Goal: Transaction & Acquisition: Purchase product/service

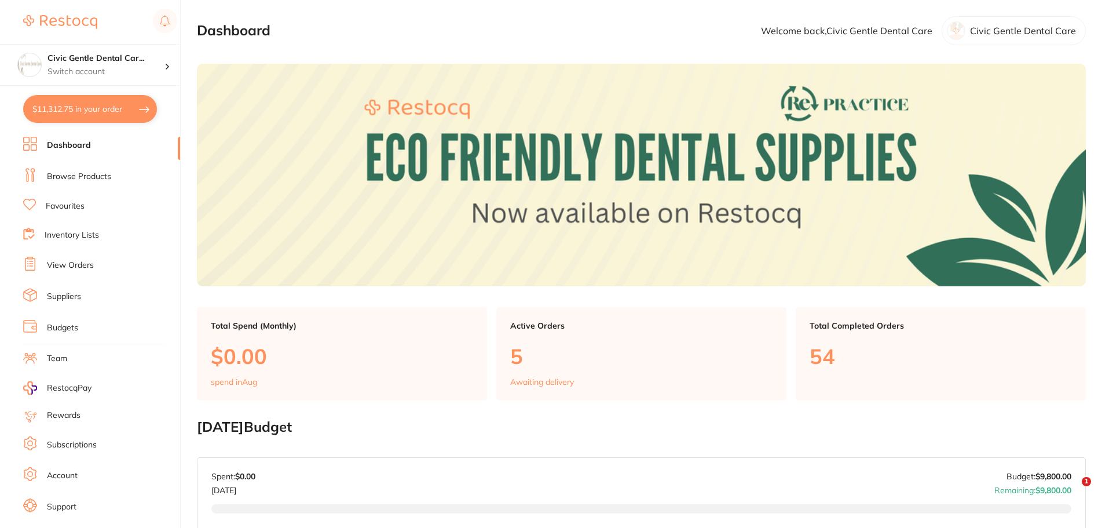
scroll to position [290, 0]
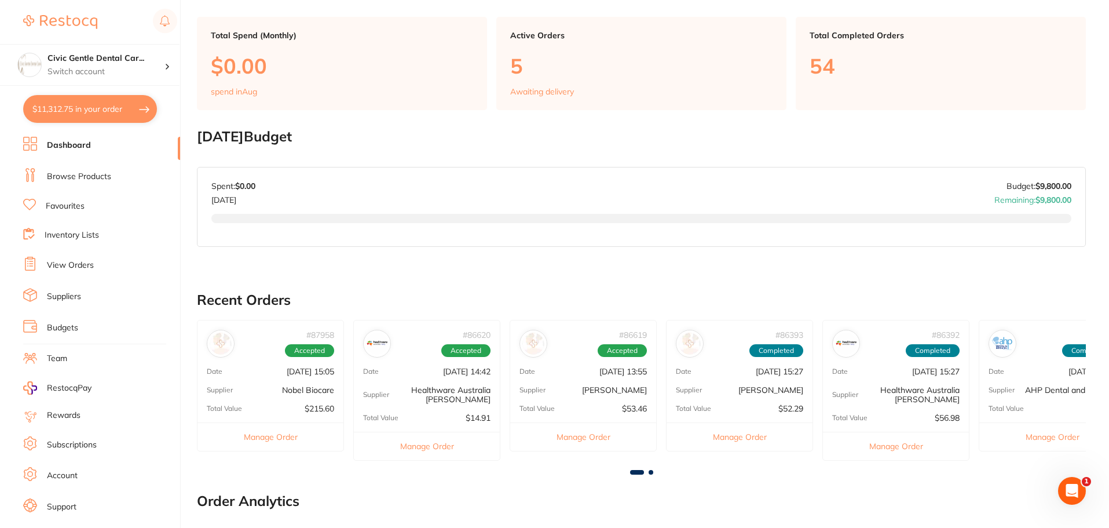
click at [70, 111] on button "$11,312.75 in your order" at bounding box center [90, 109] width 134 height 28
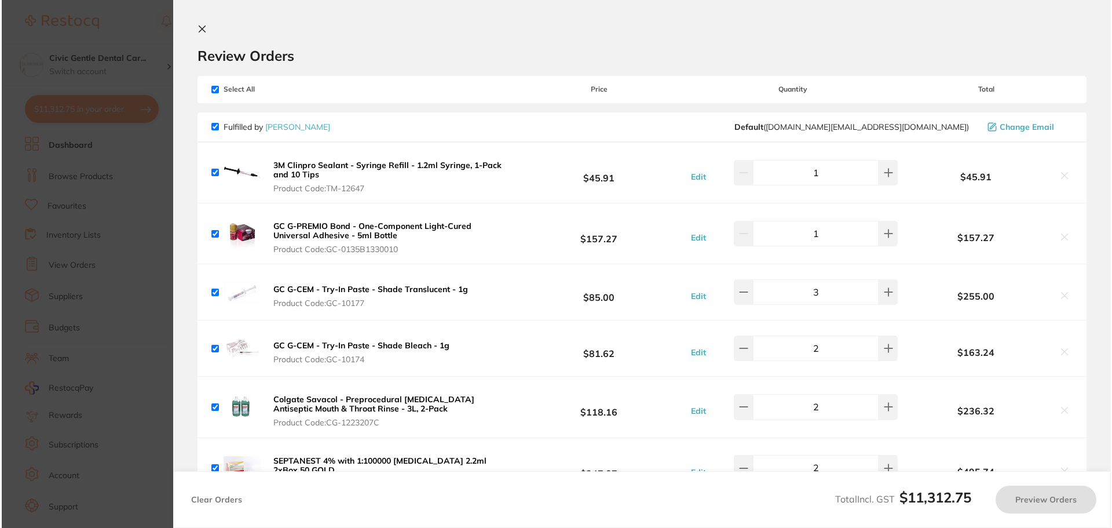
scroll to position [0, 0]
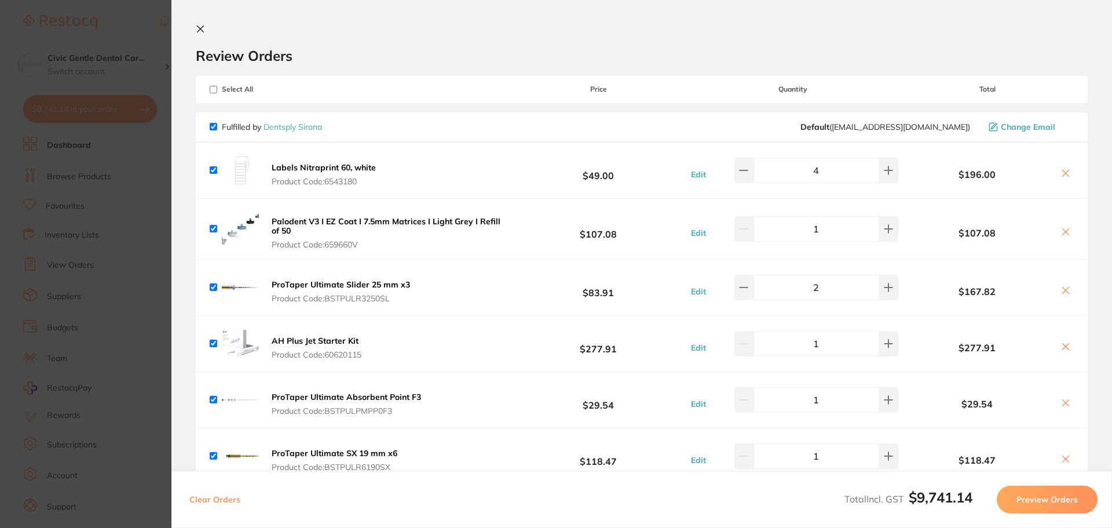
checkbox input "true"
type input "4"
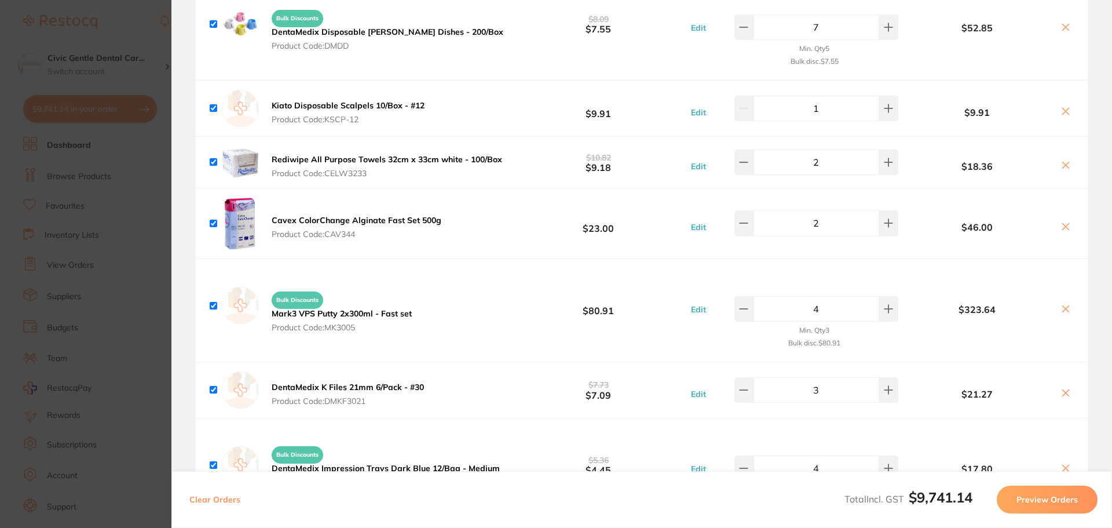
drag, startPoint x: 536, startPoint y: 294, endPoint x: 537, endPoint y: 432, distance: 137.9
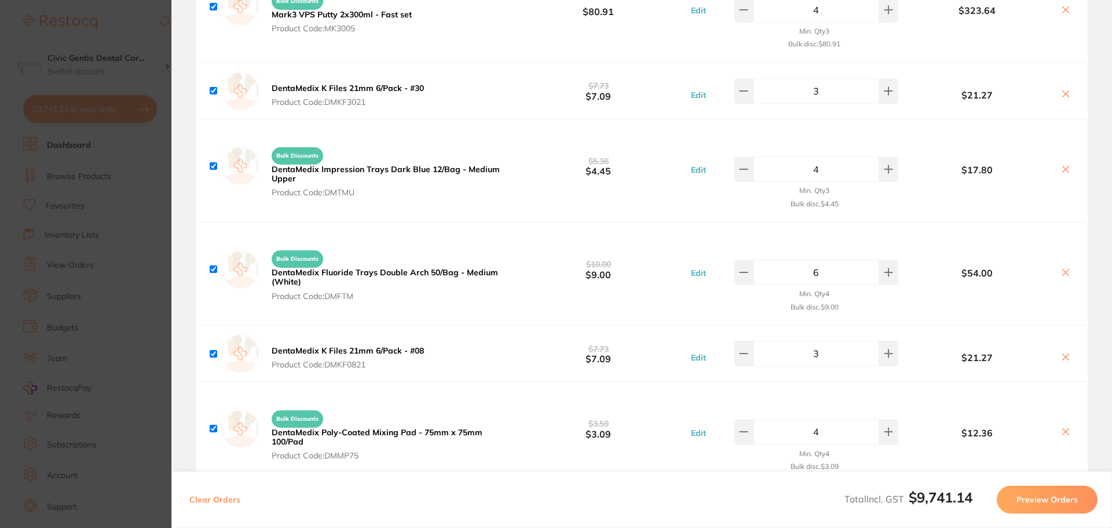
scroll to position [2510, 0]
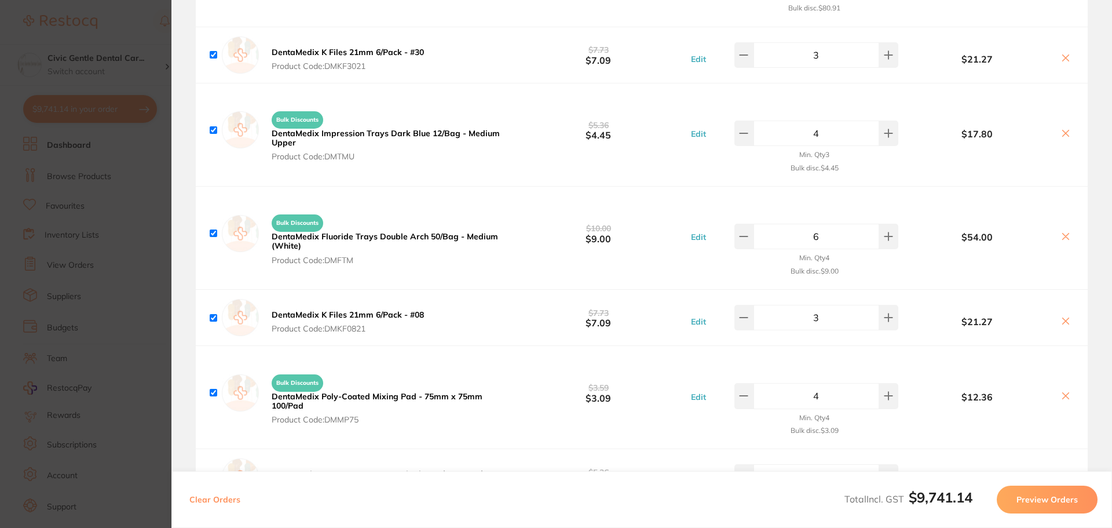
click at [65, 148] on section "Update RRP Set your pre negotiated price for this item. Item Agreed RRP (excl. …" at bounding box center [556, 264] width 1112 height 528
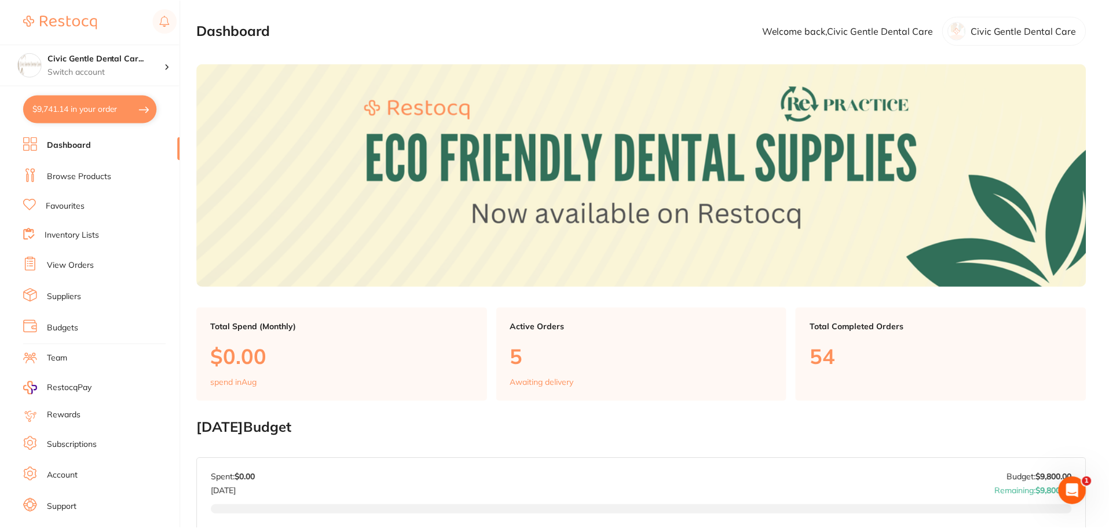
scroll to position [290, 0]
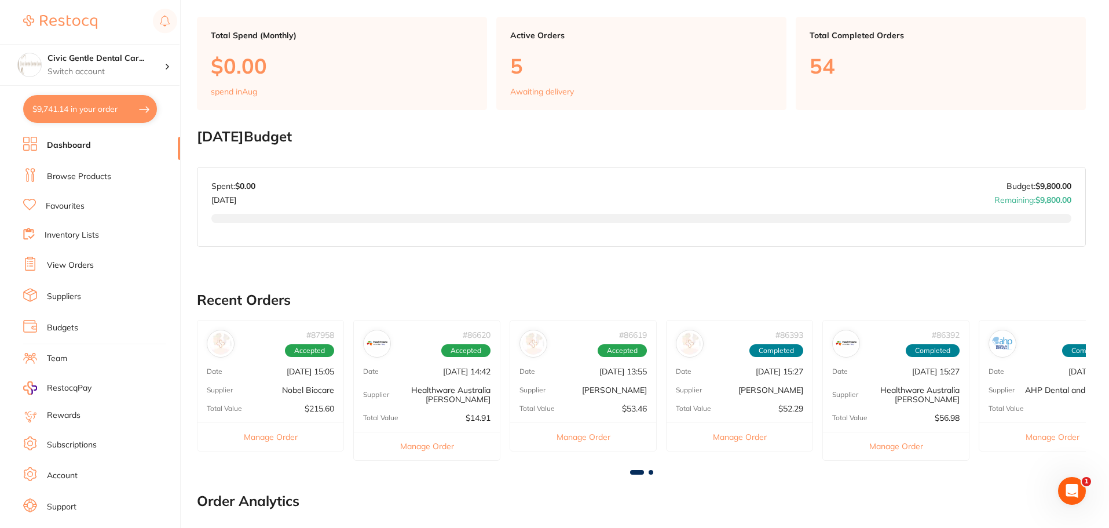
click at [63, 100] on button "$9,741.14 in your order" at bounding box center [90, 109] width 134 height 28
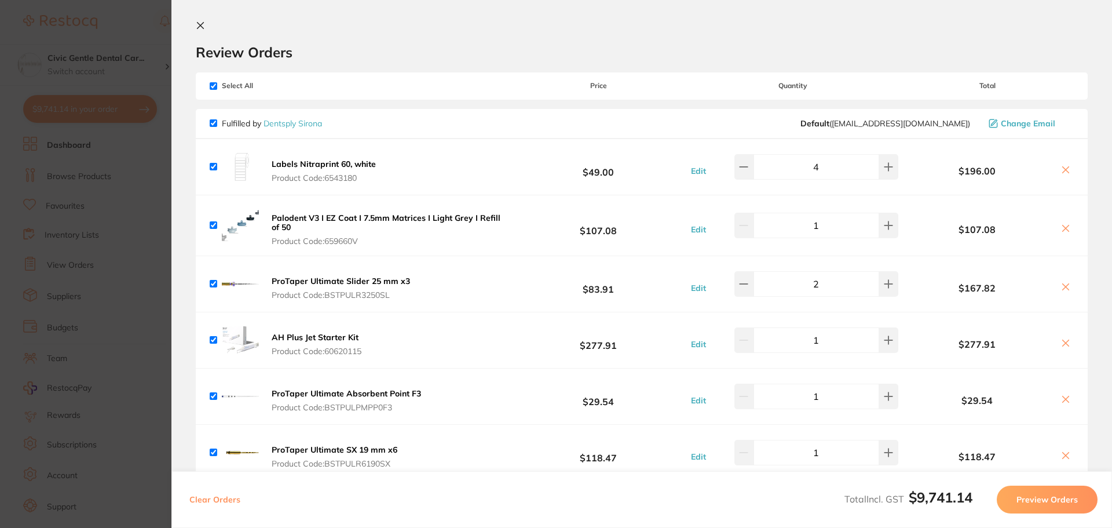
scroll to position [0, 0]
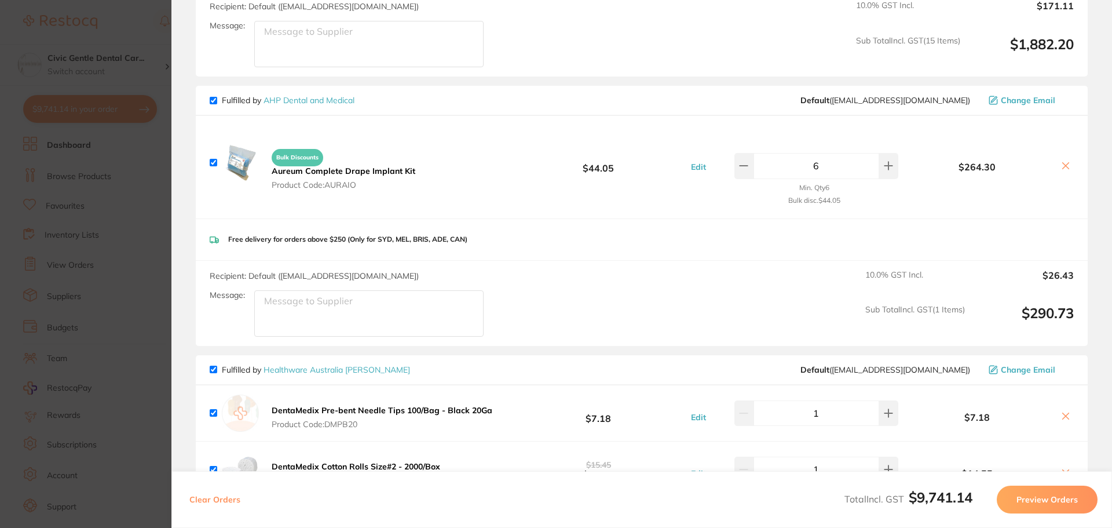
drag, startPoint x: 543, startPoint y: 214, endPoint x: 523, endPoint y: 326, distance: 113.0
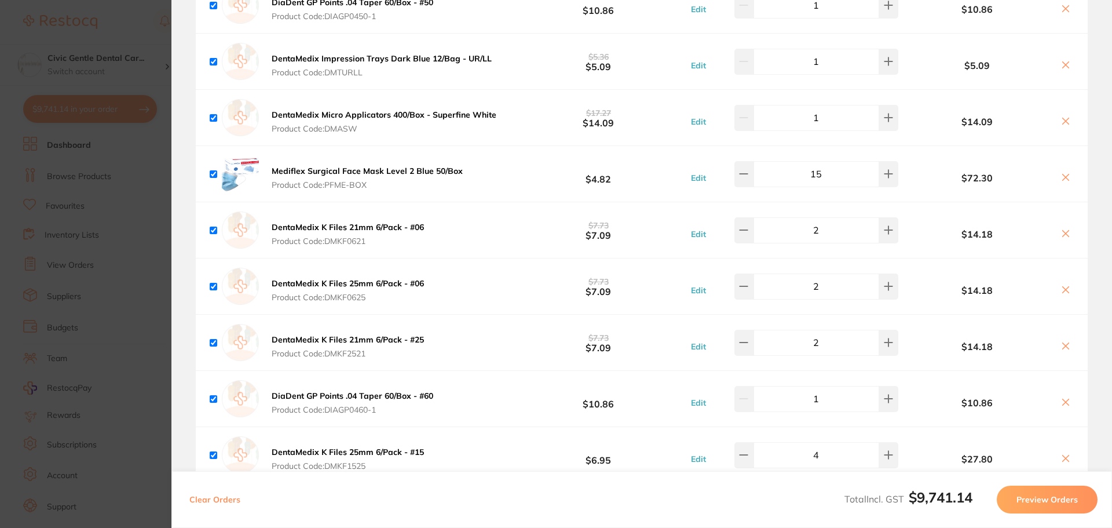
drag, startPoint x: 520, startPoint y: 286, endPoint x: 560, endPoint y: 345, distance: 70.9
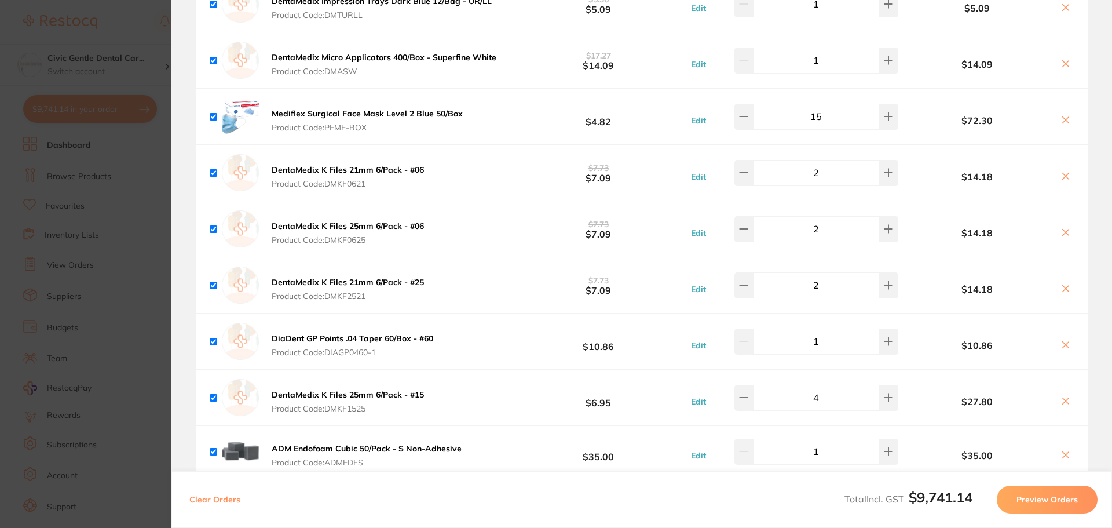
drag, startPoint x: 445, startPoint y: 164, endPoint x: 451, endPoint y: 149, distance: 16.1
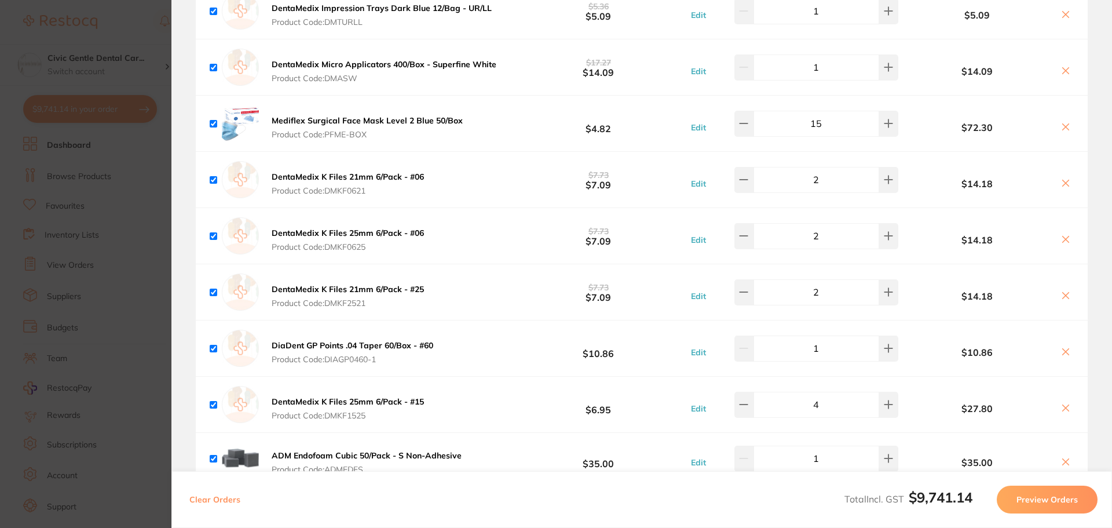
drag, startPoint x: 473, startPoint y: 159, endPoint x: 408, endPoint y: 148, distance: 65.8
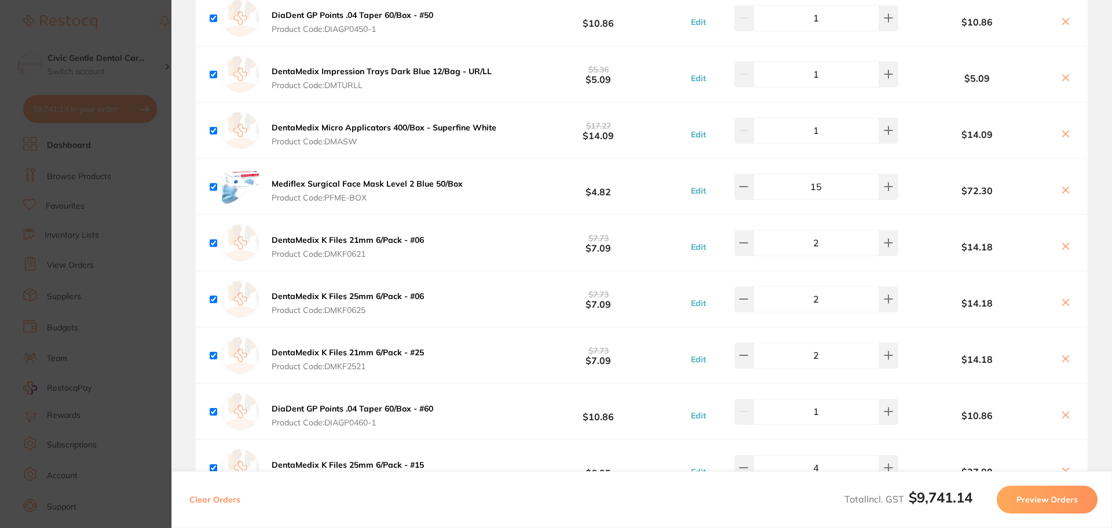
drag, startPoint x: 527, startPoint y: 180, endPoint x: 518, endPoint y: 134, distance: 46.5
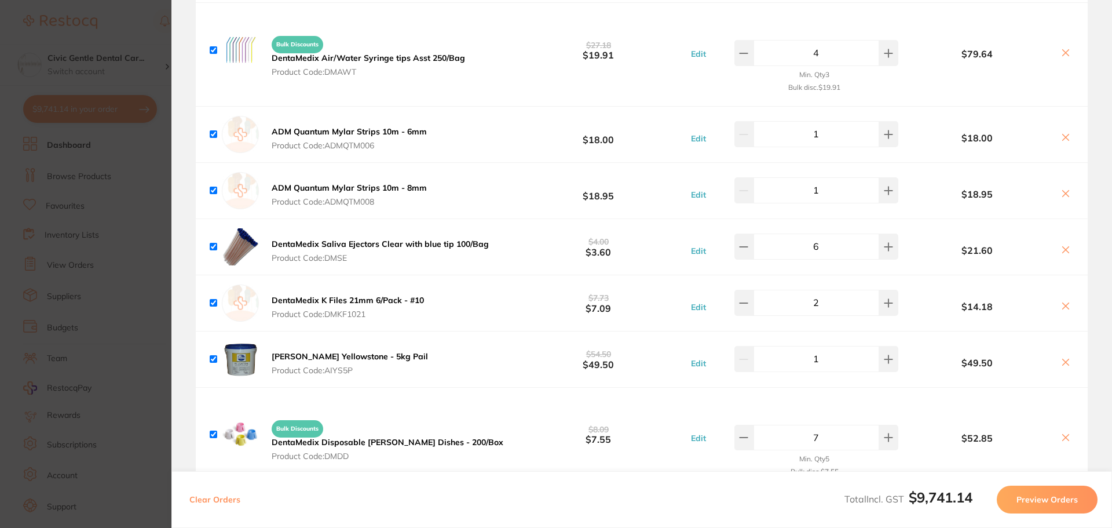
scroll to position [1831, 0]
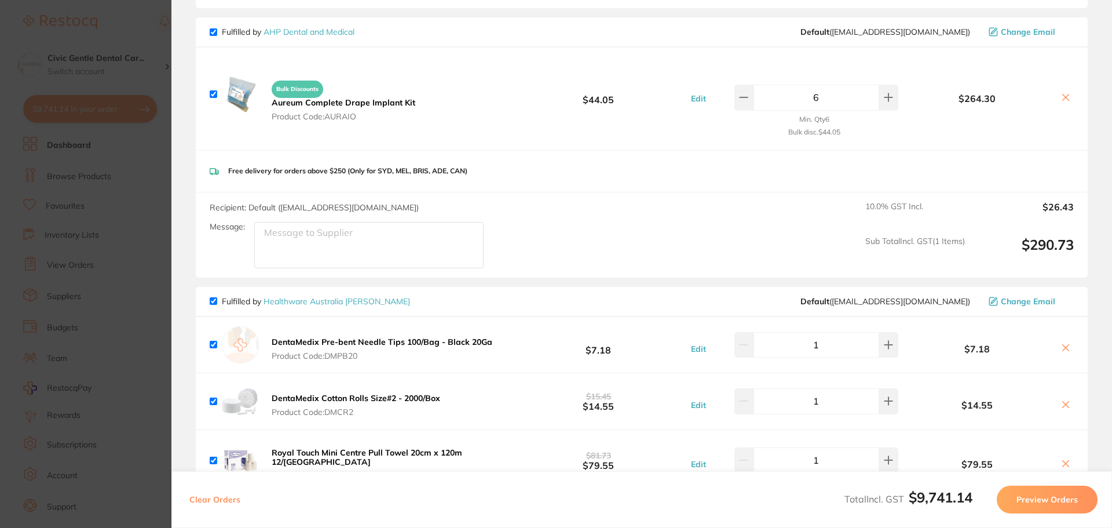
drag, startPoint x: 527, startPoint y: 207, endPoint x: 492, endPoint y: 220, distance: 37.6
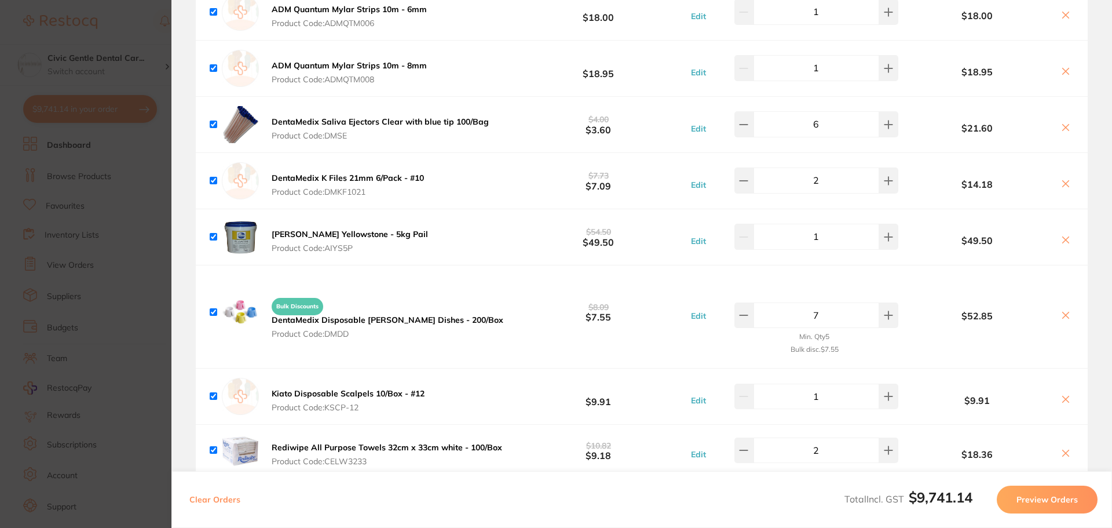
scroll to position [1919, 0]
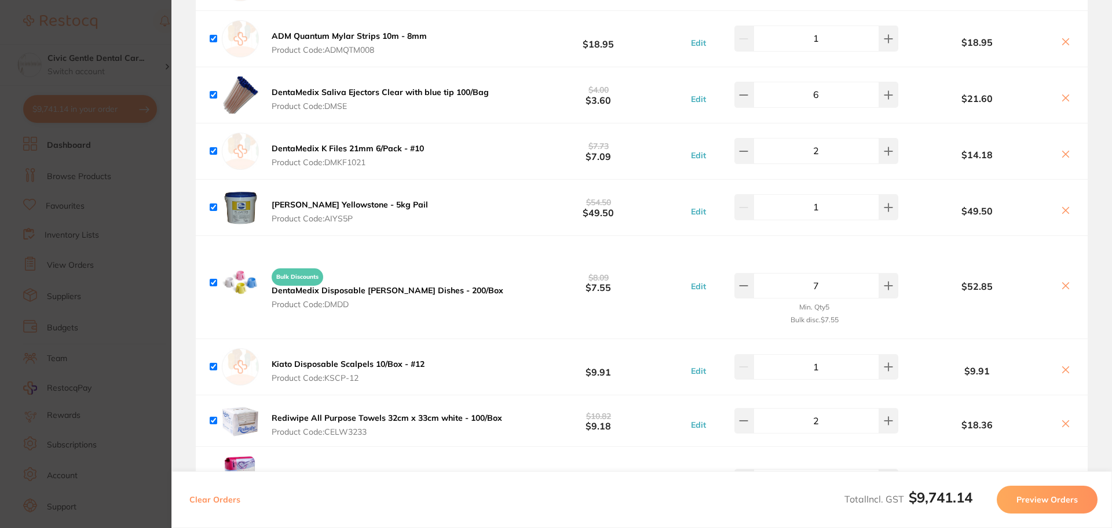
drag, startPoint x: 526, startPoint y: 260, endPoint x: 514, endPoint y: 294, distance: 35.7
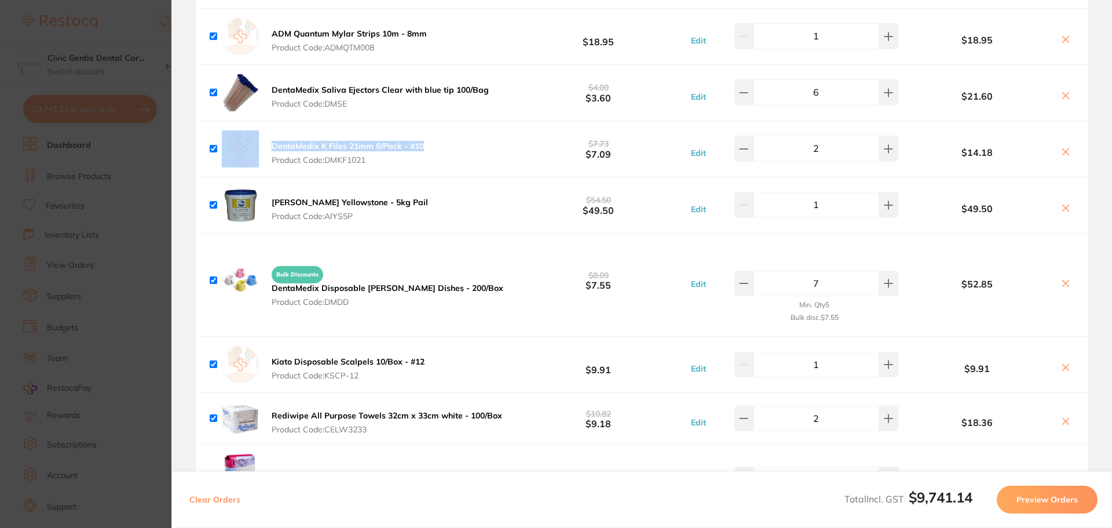
drag, startPoint x: 434, startPoint y: 137, endPoint x: 253, endPoint y: 133, distance: 182.0
click at [253, 133] on div "DentaMedix K Files 21mm 6/Pack - #10 Product Code: DMKF1021 $7.73 $7.09 Edit 2 …" at bounding box center [642, 149] width 892 height 56
checkbox input "true"
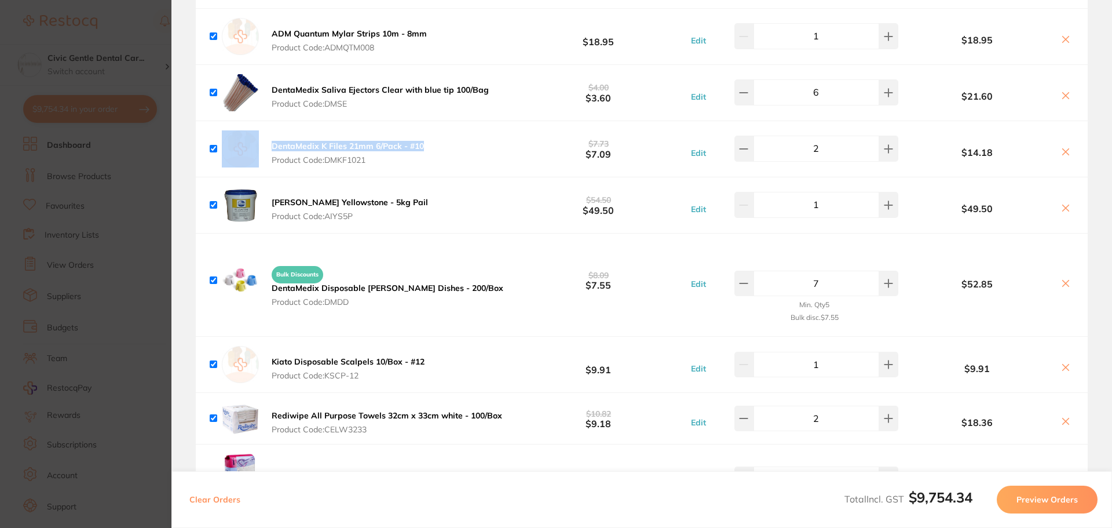
click at [1061, 148] on icon at bounding box center [1065, 151] width 9 height 9
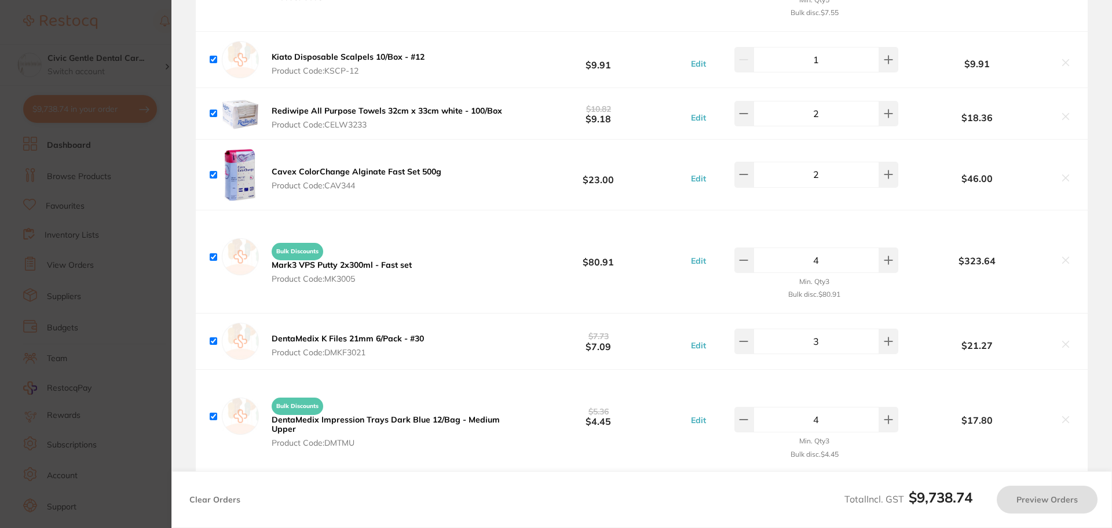
scroll to position [2208, 0]
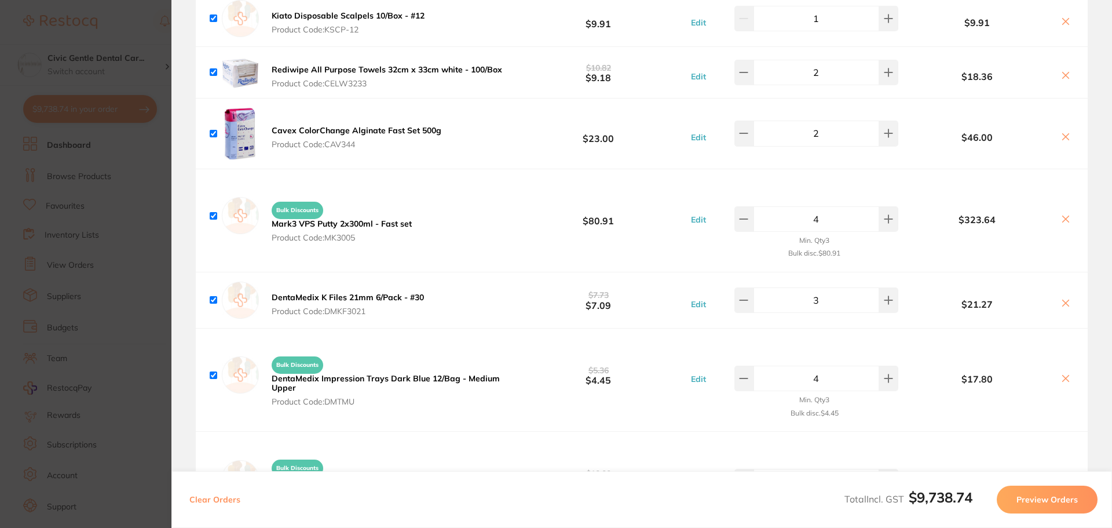
checkbox input "true"
click at [1064, 300] on icon at bounding box center [1066, 303] width 6 height 6
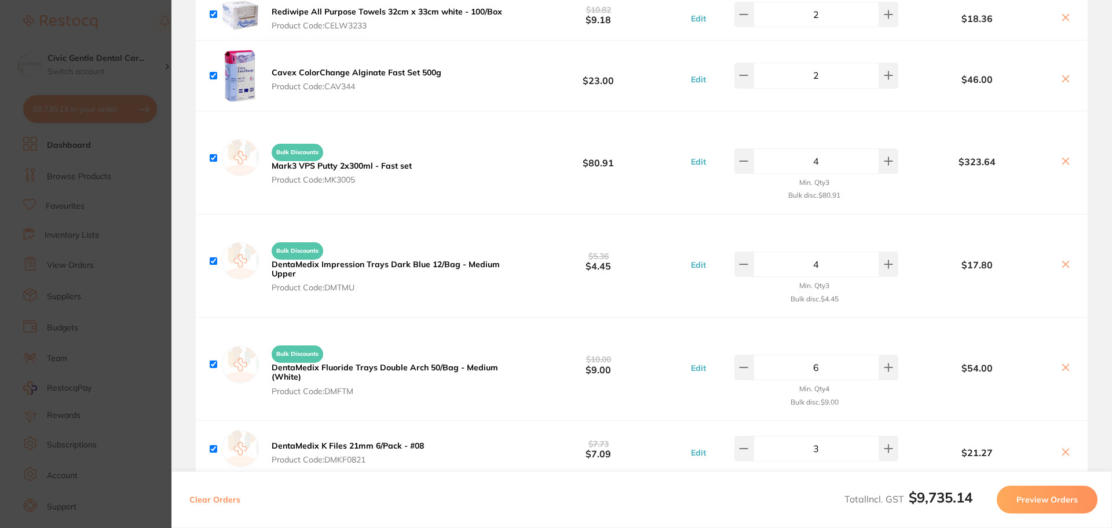
scroll to position [2440, 0]
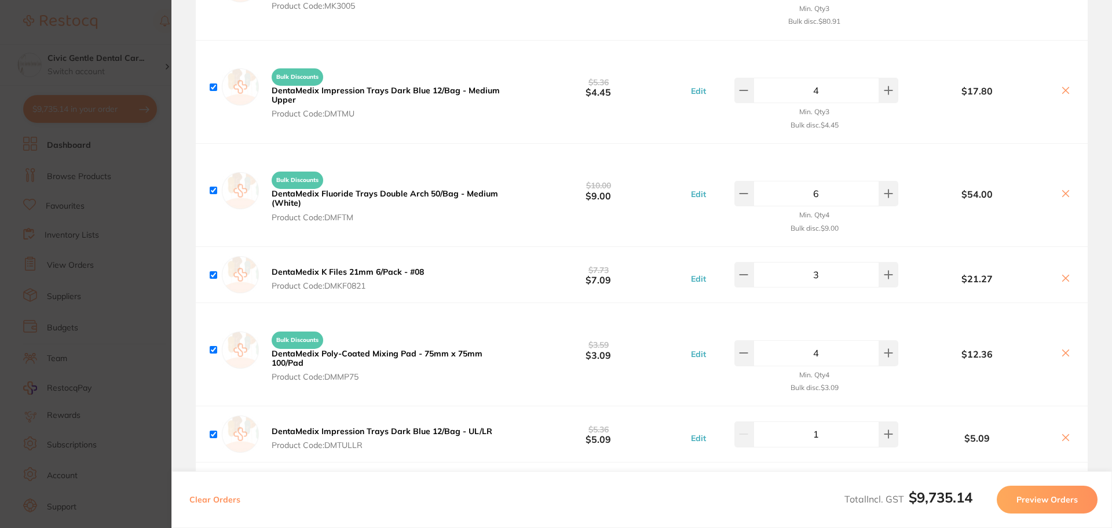
checkbox input "true"
click at [1063, 275] on icon at bounding box center [1066, 278] width 6 height 6
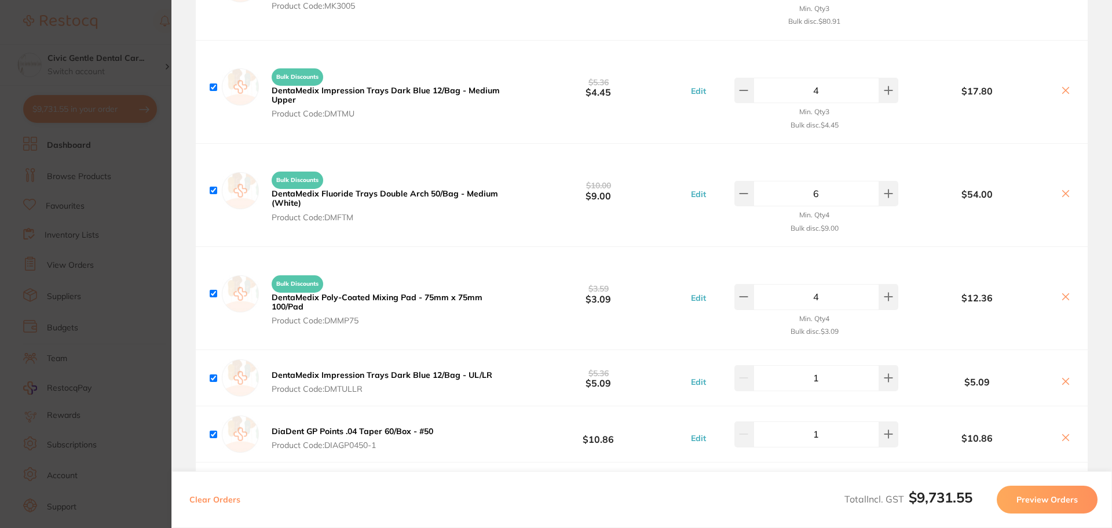
checkbox input "true"
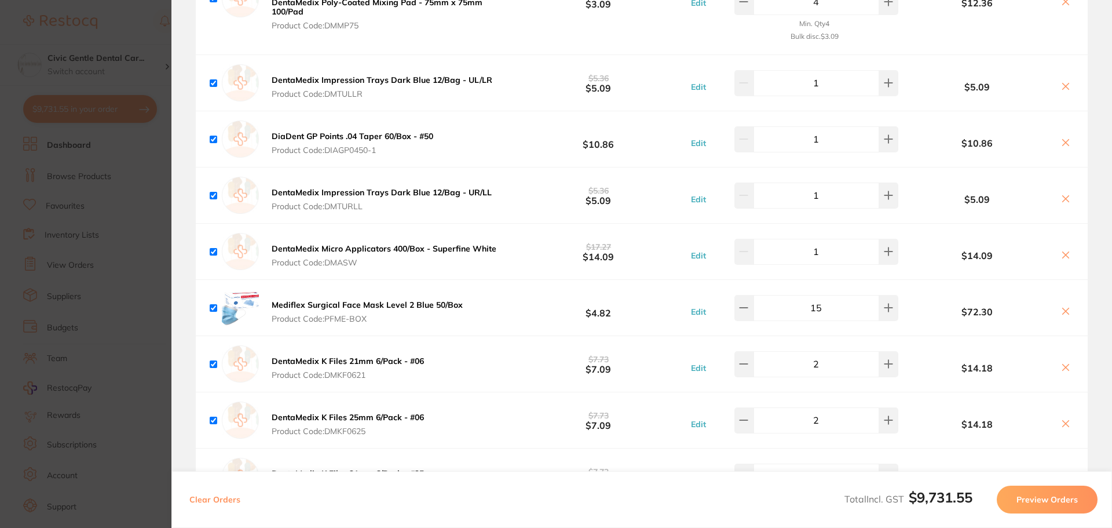
scroll to position [2735, 0]
checkbox input "true"
click at [1062, 362] on icon at bounding box center [1065, 366] width 9 height 9
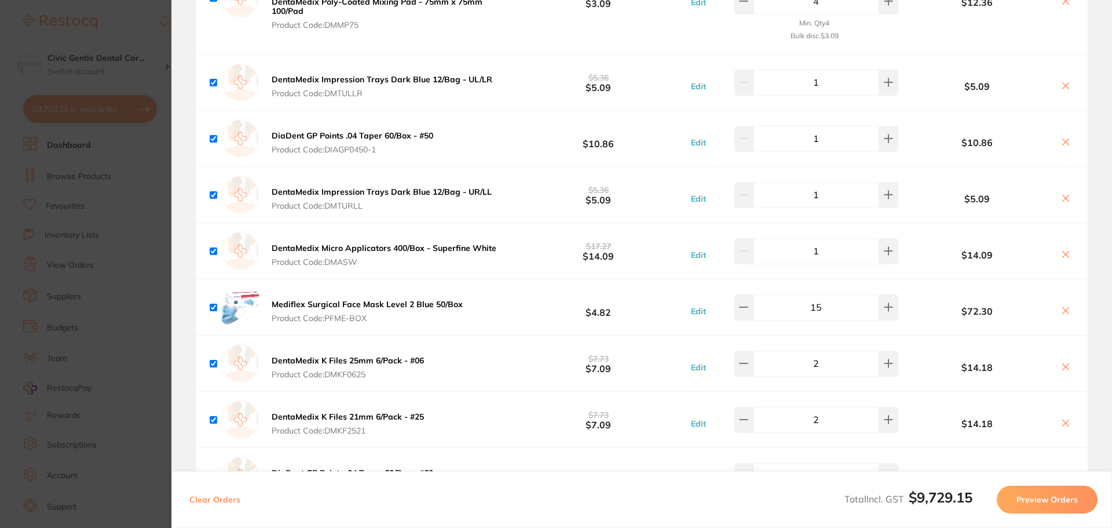
click at [1065, 418] on icon at bounding box center [1065, 422] width 9 height 9
checkbox input "true"
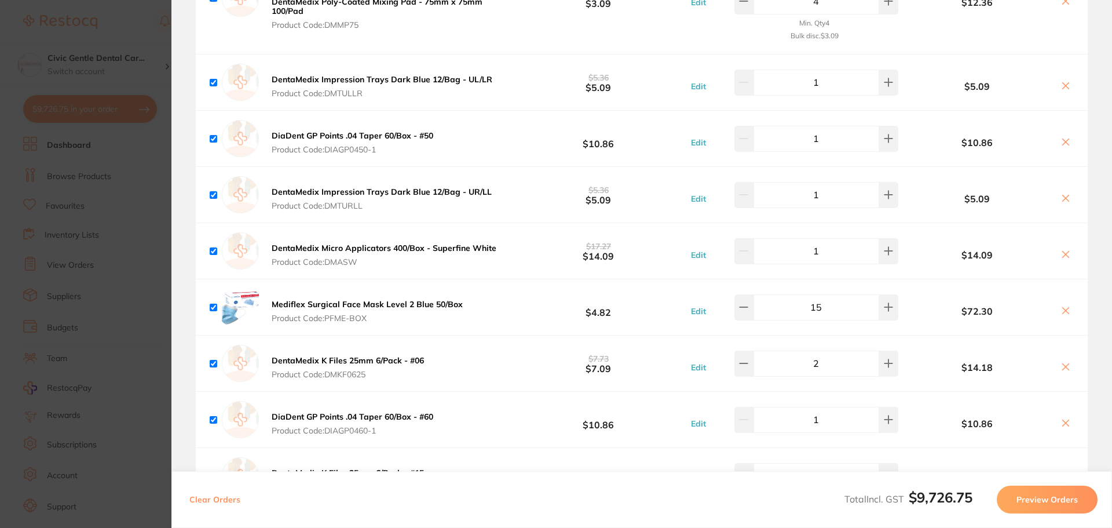
checkbox input "true"
click at [1064, 366] on icon at bounding box center [1065, 366] width 9 height 9
checkbox input "true"
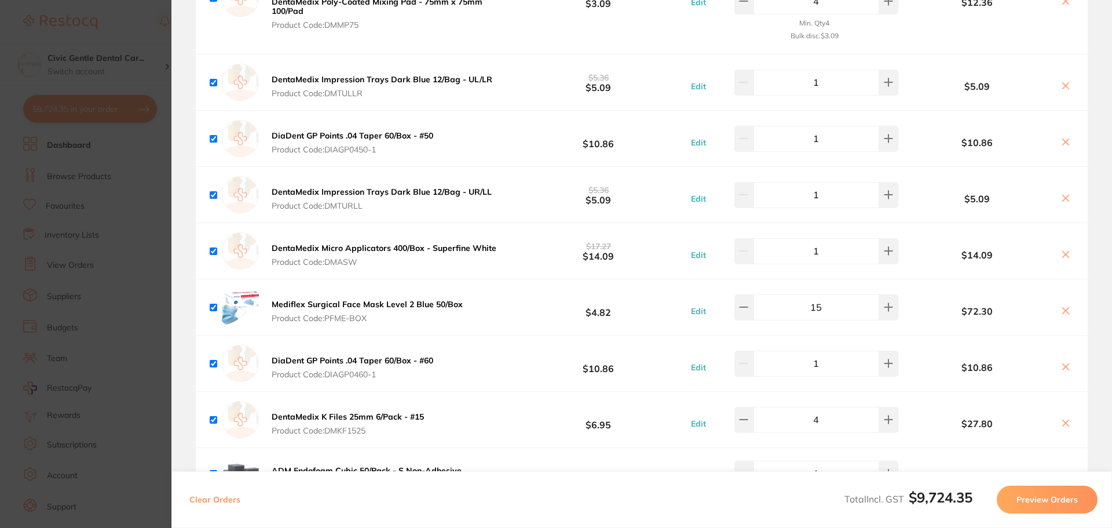
checkbox input "true"
click at [1062, 418] on icon at bounding box center [1065, 422] width 9 height 9
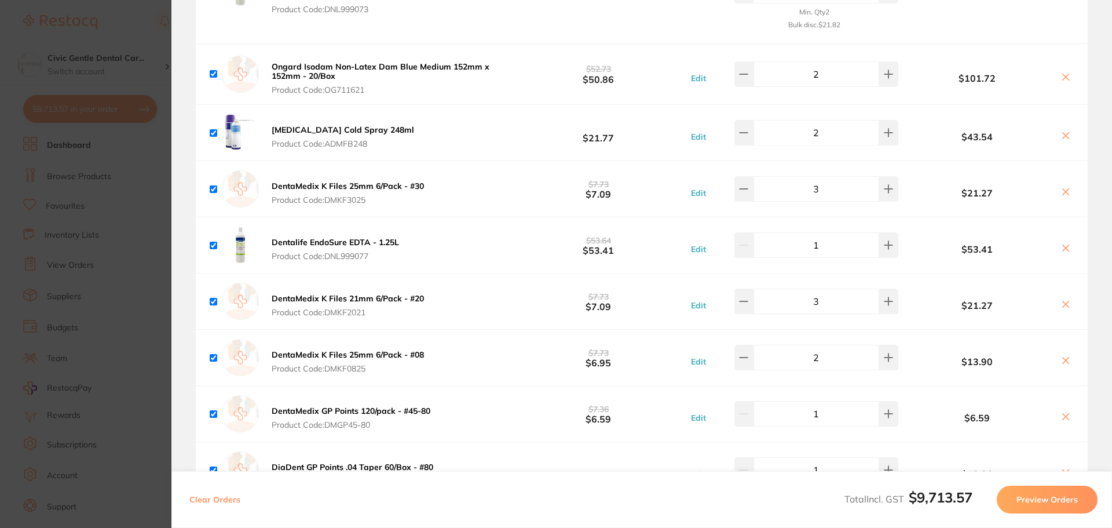
scroll to position [3257, 0]
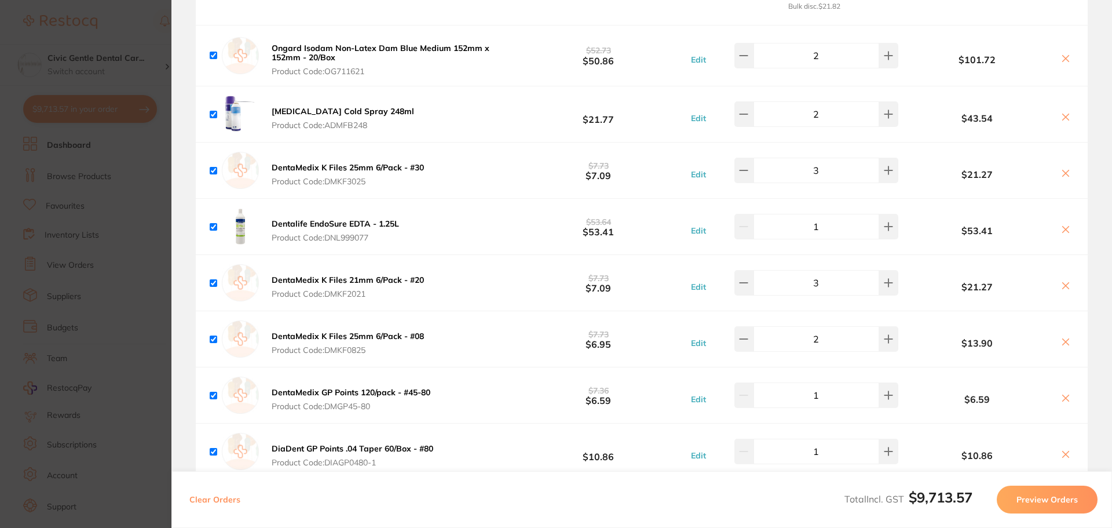
click at [1063, 330] on div "$13.90" at bounding box center [987, 338] width 173 height 20
click at [1061, 337] on icon at bounding box center [1065, 341] width 9 height 9
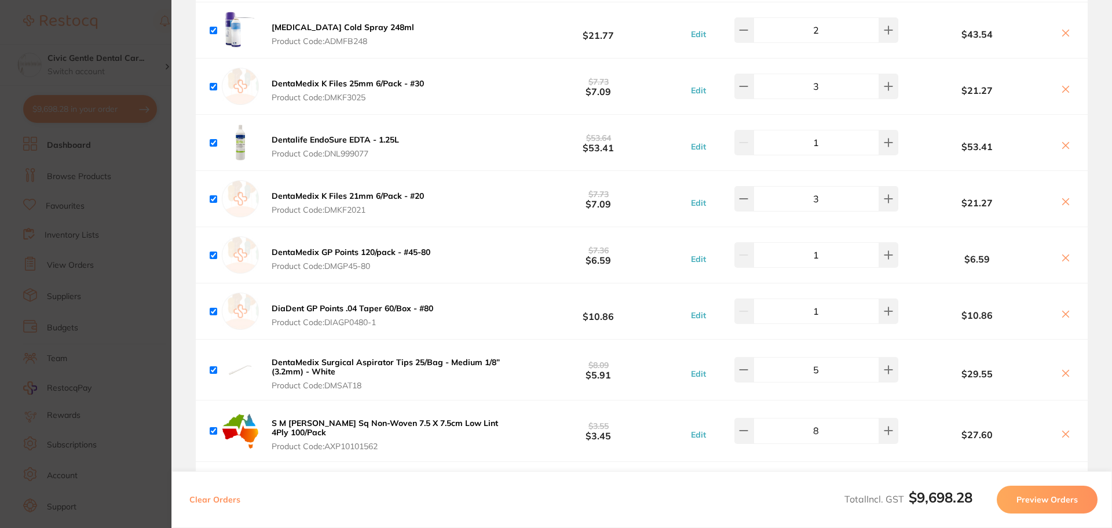
scroll to position [3431, 0]
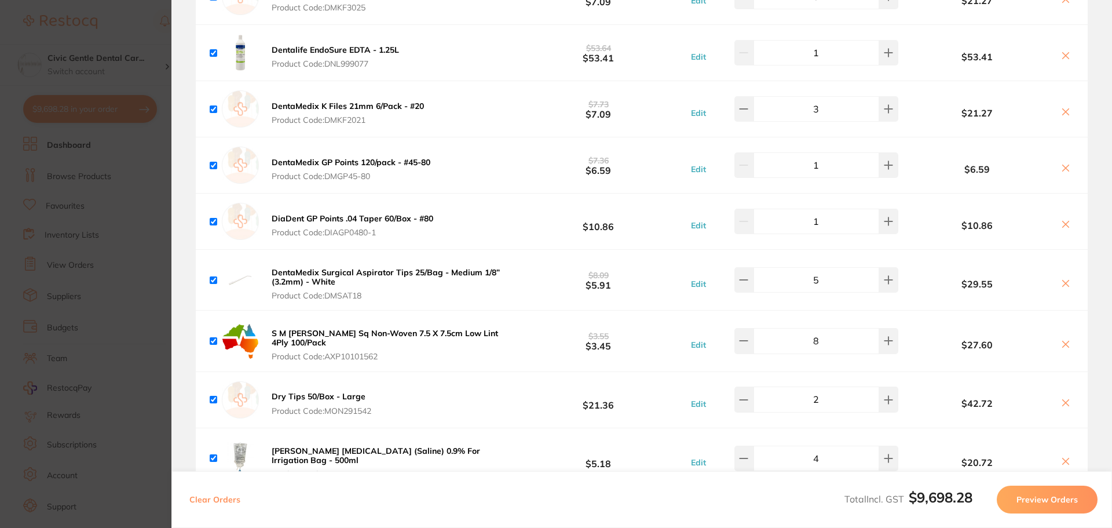
click at [1064, 111] on icon at bounding box center [1065, 111] width 9 height 9
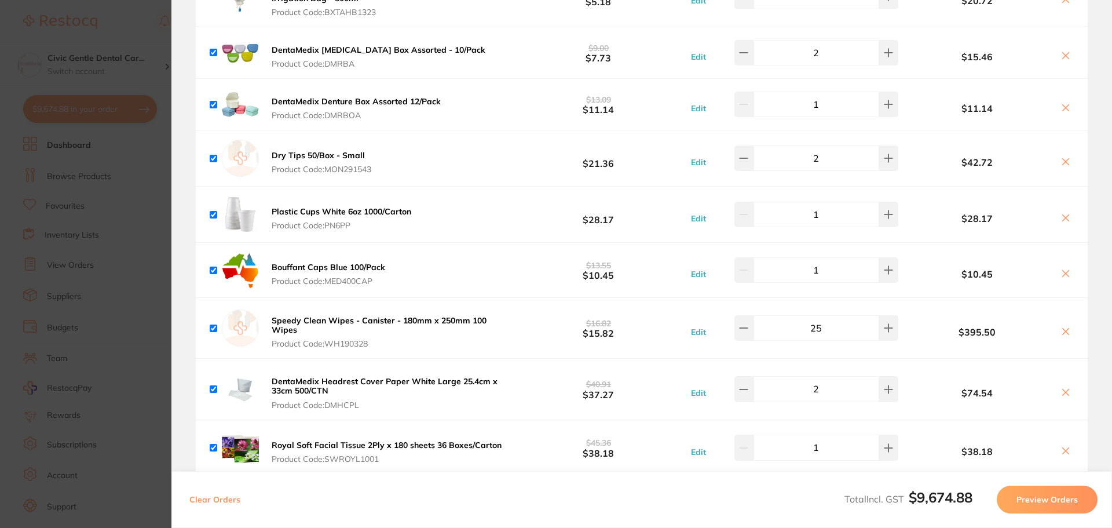
scroll to position [4010, 0]
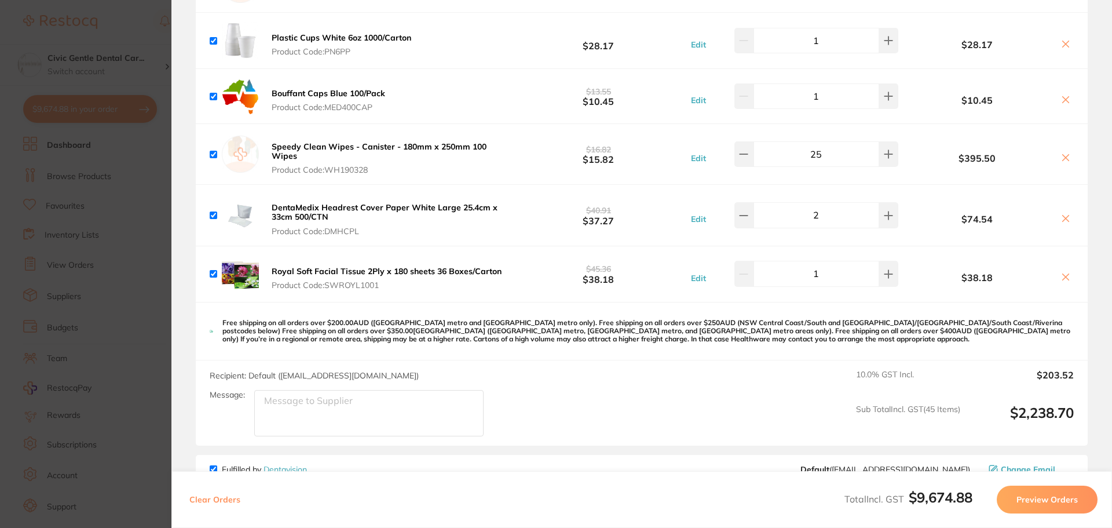
checkbox input "true"
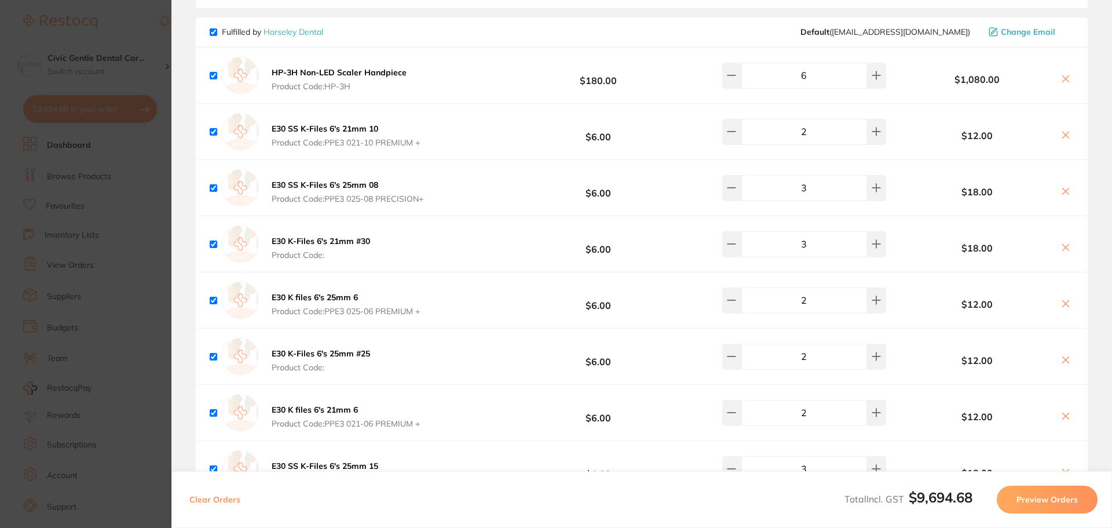
scroll to position [5979, 0]
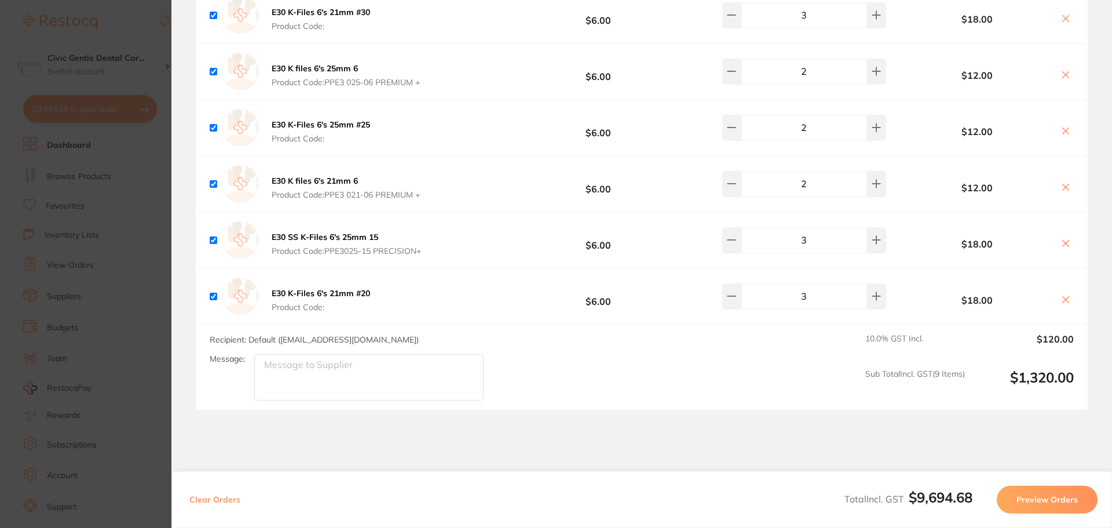
drag, startPoint x: 524, startPoint y: 298, endPoint x: 523, endPoint y: 345, distance: 46.9
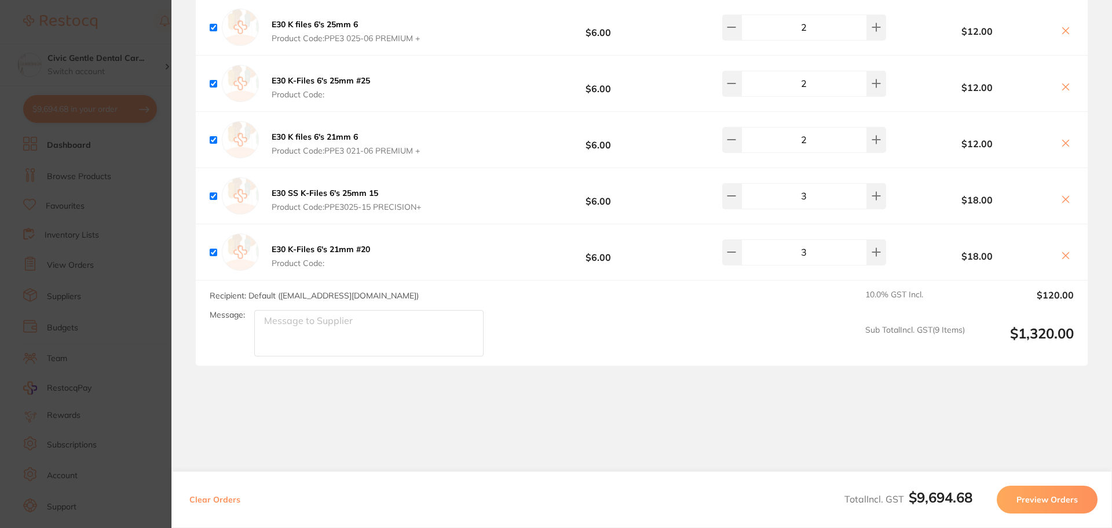
type textarea "Buy 2 get 1 free promotion on K files"
type input "2"
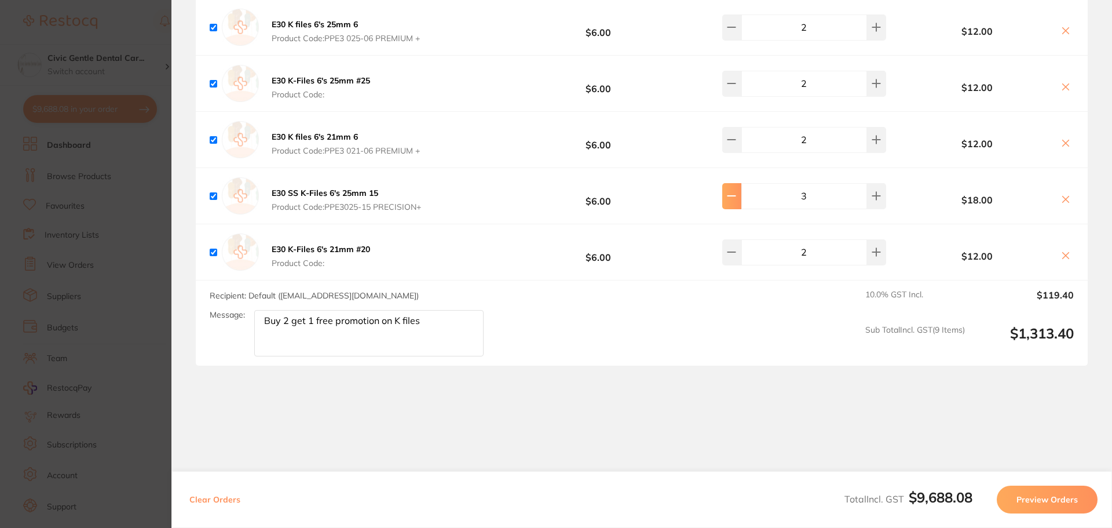
type input "2"
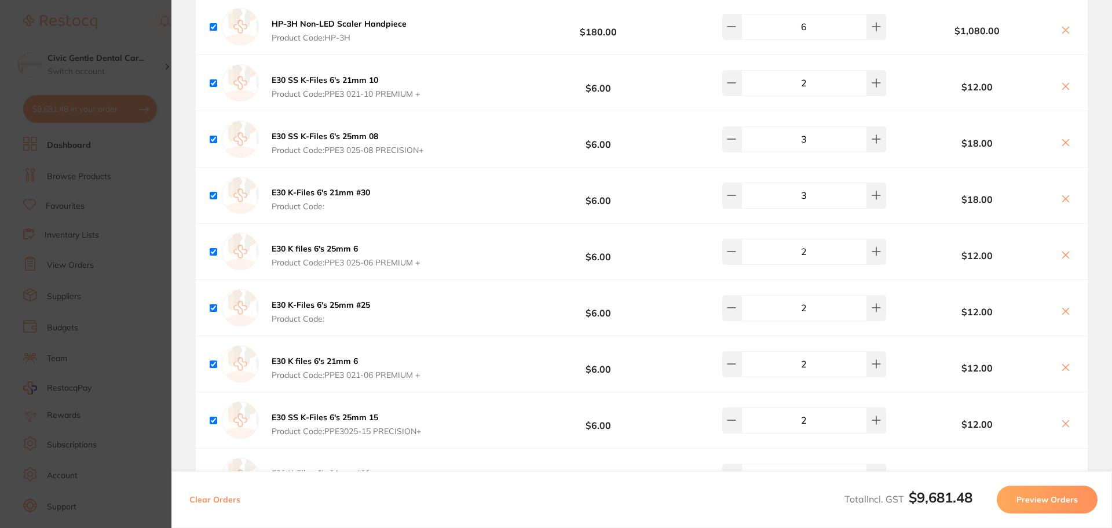
scroll to position [5934, 0]
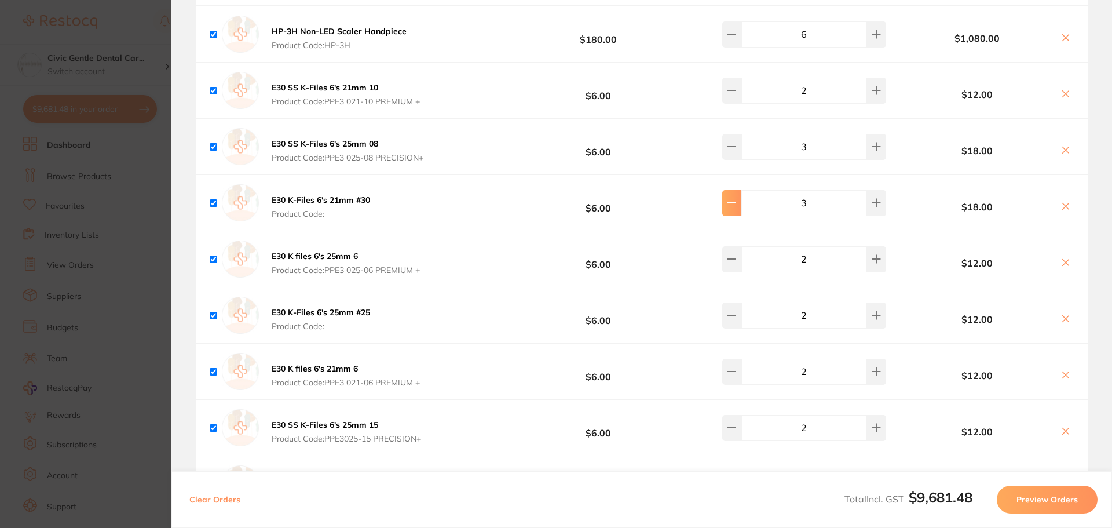
drag, startPoint x: 729, startPoint y: 191, endPoint x: 726, endPoint y: 159, distance: 31.4
type input "2"
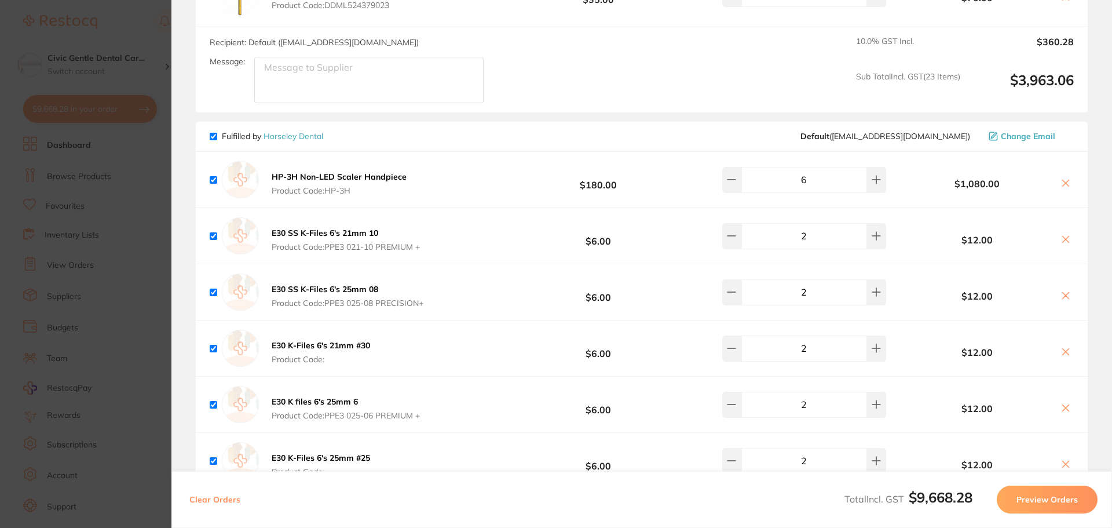
scroll to position [5761, 0]
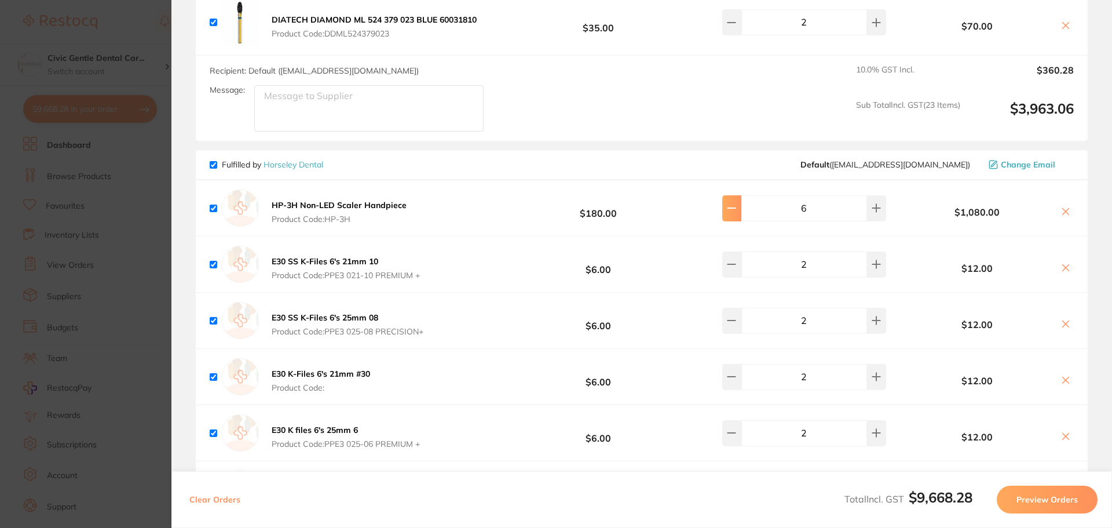
click at [859, 198] on input "4" at bounding box center [804, 207] width 126 height 25
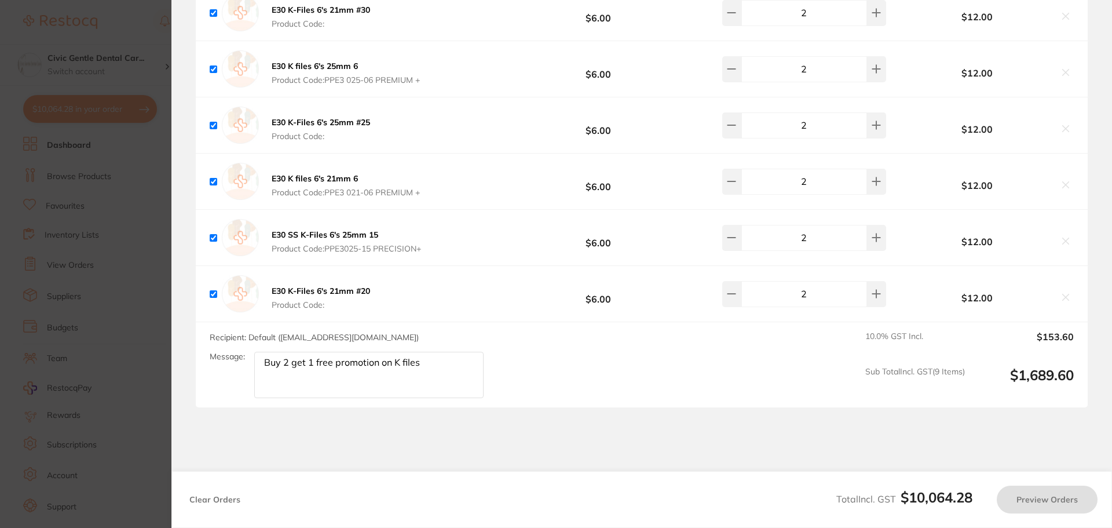
scroll to position [6172, 0]
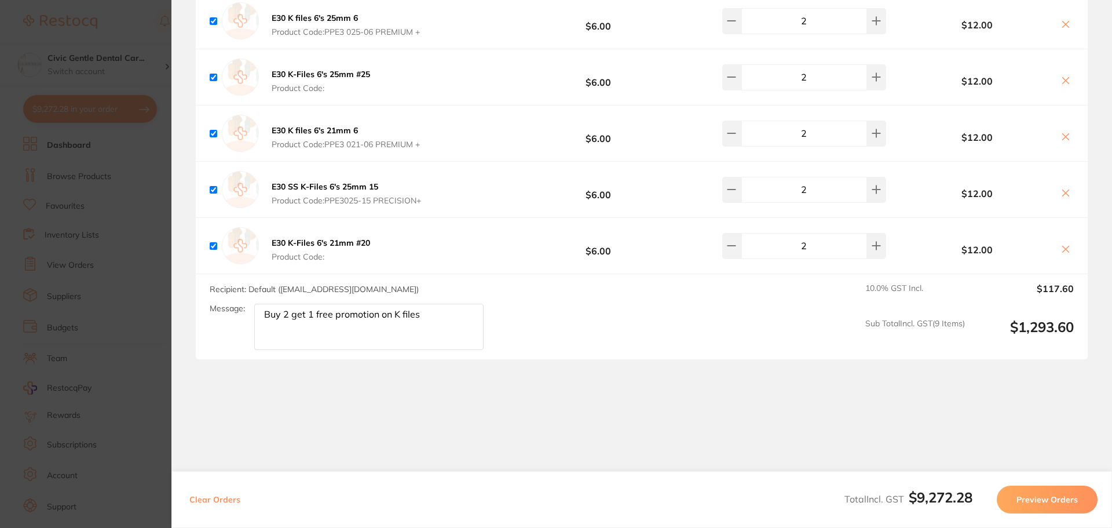
click at [635, 328] on div "Recipient: Default ( [EMAIL_ADDRESS][DOMAIN_NAME] ) Message: Buy 2 get 1 free p…" at bounding box center [642, 316] width 892 height 85
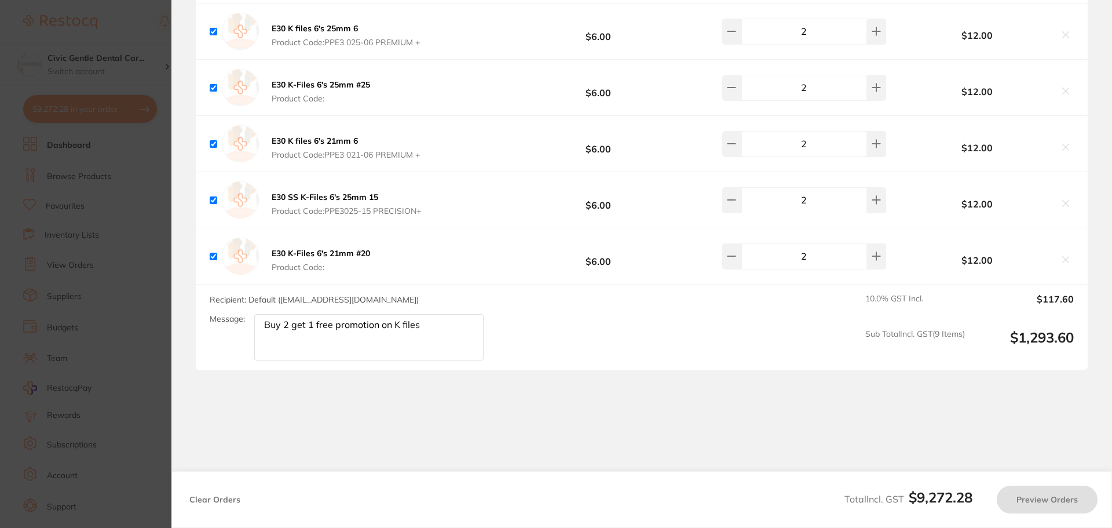
drag, startPoint x: 659, startPoint y: 349, endPoint x: 821, endPoint y: 448, distance: 190.6
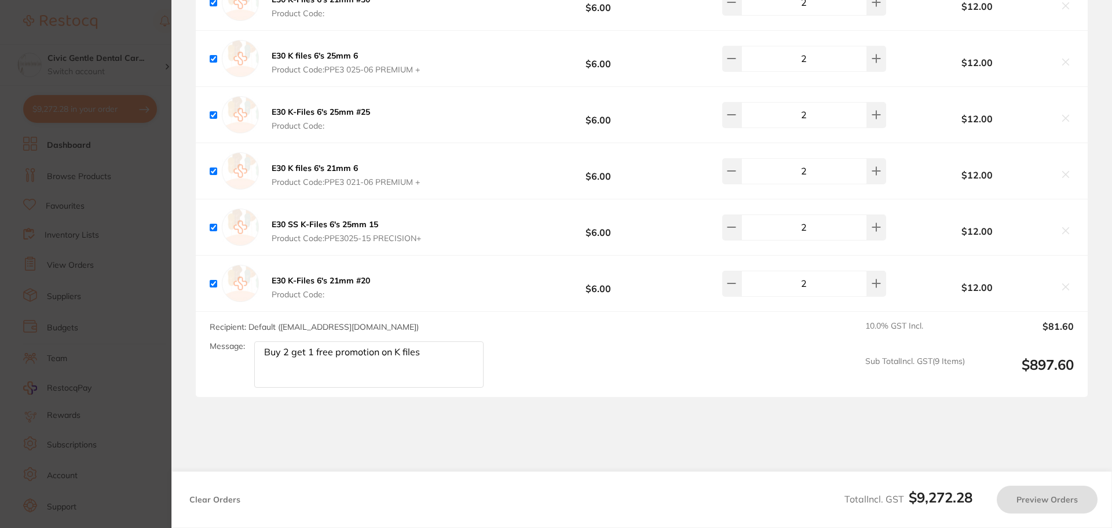
type input "8"
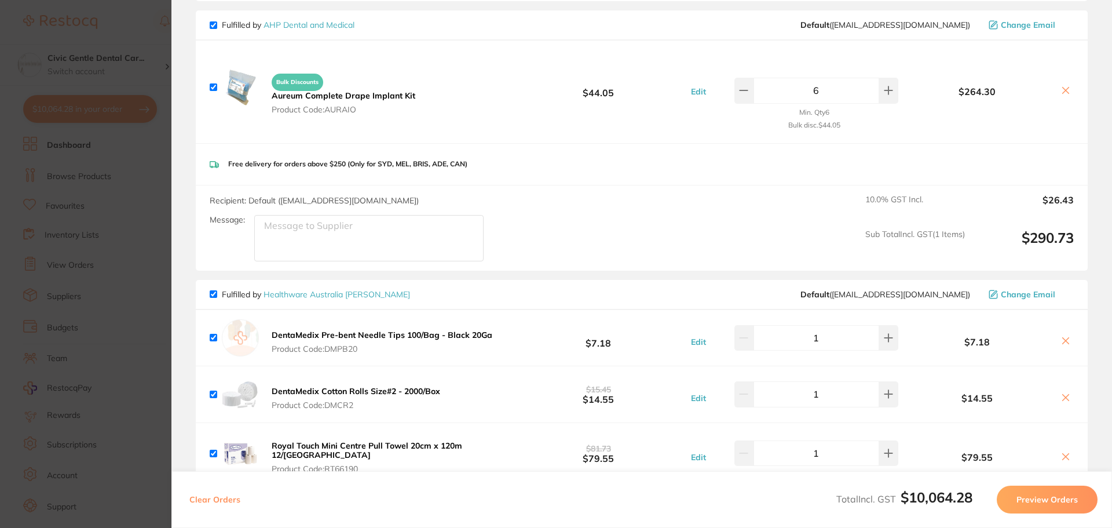
scroll to position [0, 0]
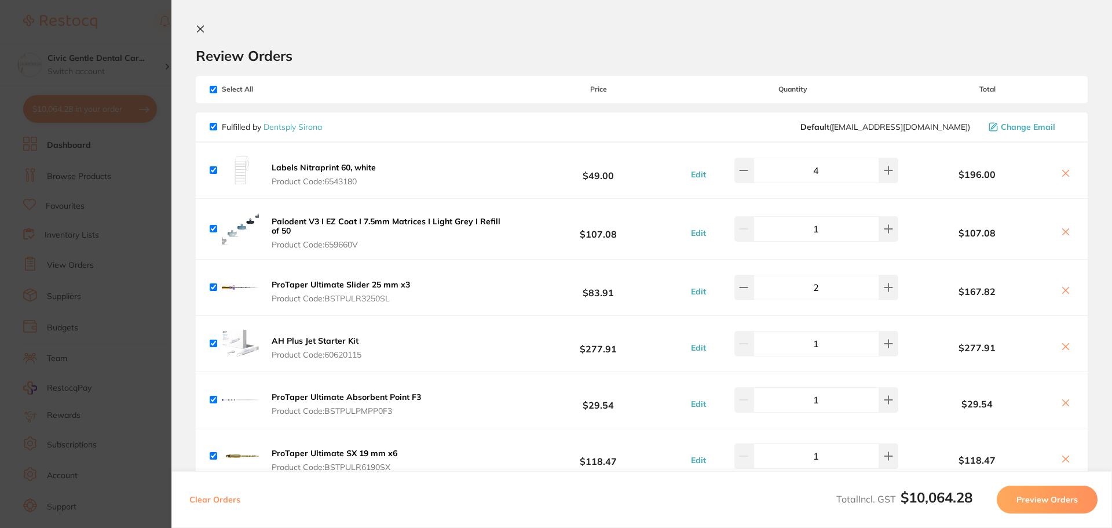
drag, startPoint x: 678, startPoint y: 353, endPoint x: 424, endPoint y: 93, distance: 363.4
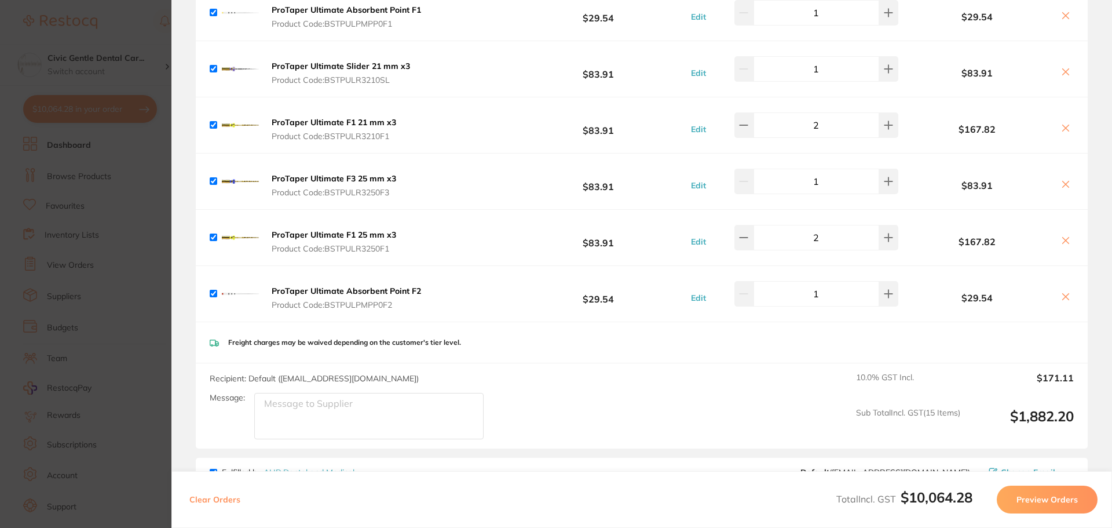
scroll to position [6172, 0]
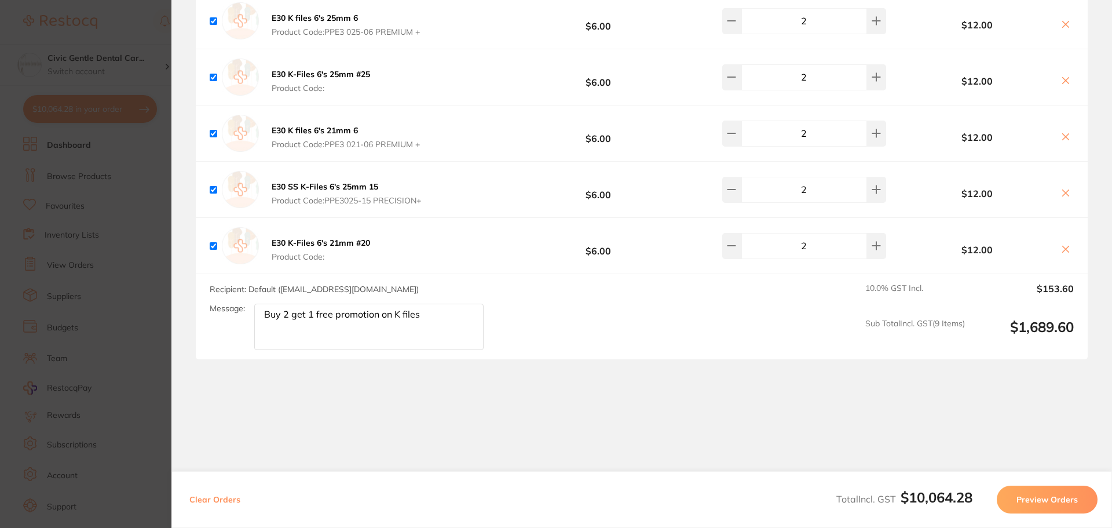
drag, startPoint x: 529, startPoint y: 117, endPoint x: 506, endPoint y: 470, distance: 354.2
click at [435, 443] on section "Review Orders Your orders are being processed and we will notify you once we ha…" at bounding box center [641, 264] width 941 height 528
click at [161, 89] on section "Update RRP Set your pre negotiated price for this item. Item Agreed RRP (excl. …" at bounding box center [556, 264] width 1112 height 528
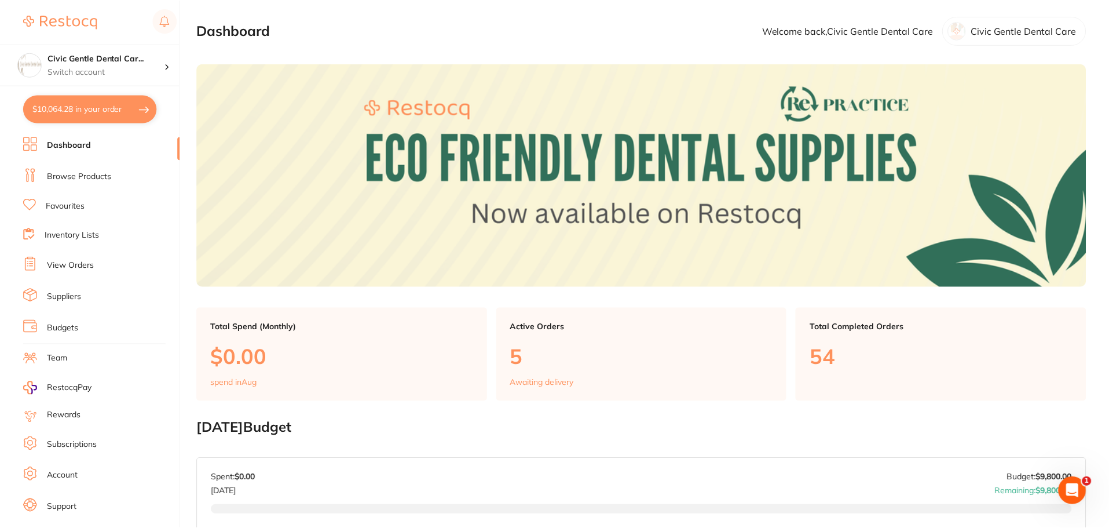
scroll to position [342, 0]
click at [85, 92] on section "Civic Gentle Dental Car... Switch account Civic Gentle Dental Care $9,741.14 in…" at bounding box center [90, 264] width 181 height 528
click at [93, 174] on link "Browse Products" at bounding box center [79, 177] width 64 height 12
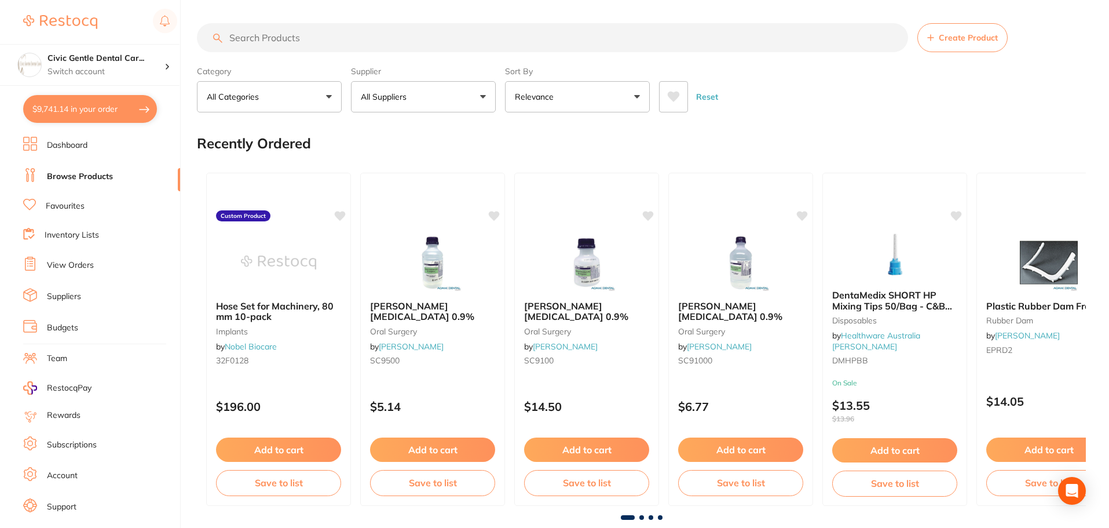
click at [277, 34] on input "search" at bounding box center [552, 37] width 711 height 29
click at [395, 95] on p "All Suppliers" at bounding box center [386, 97] width 50 height 12
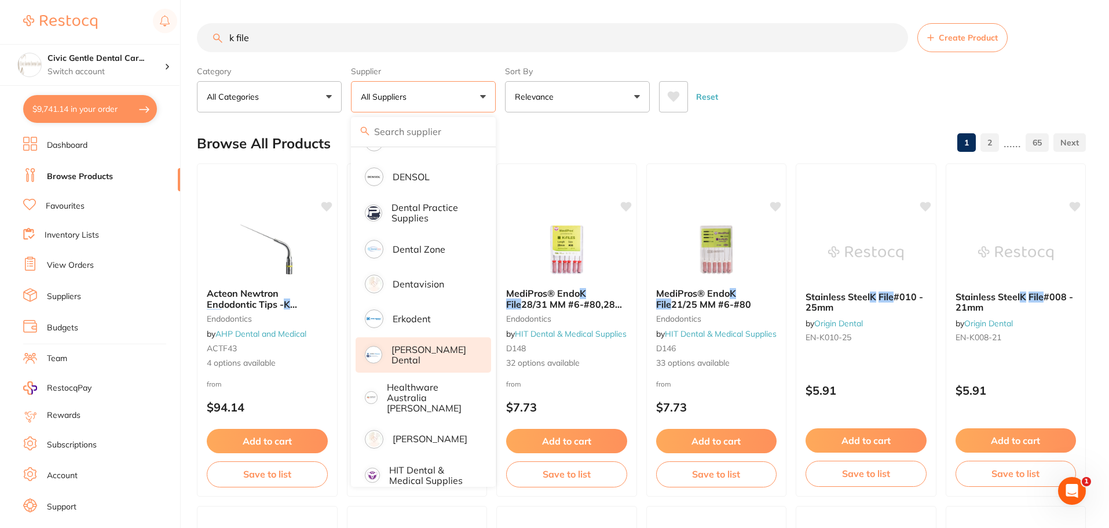
scroll to position [406, 0]
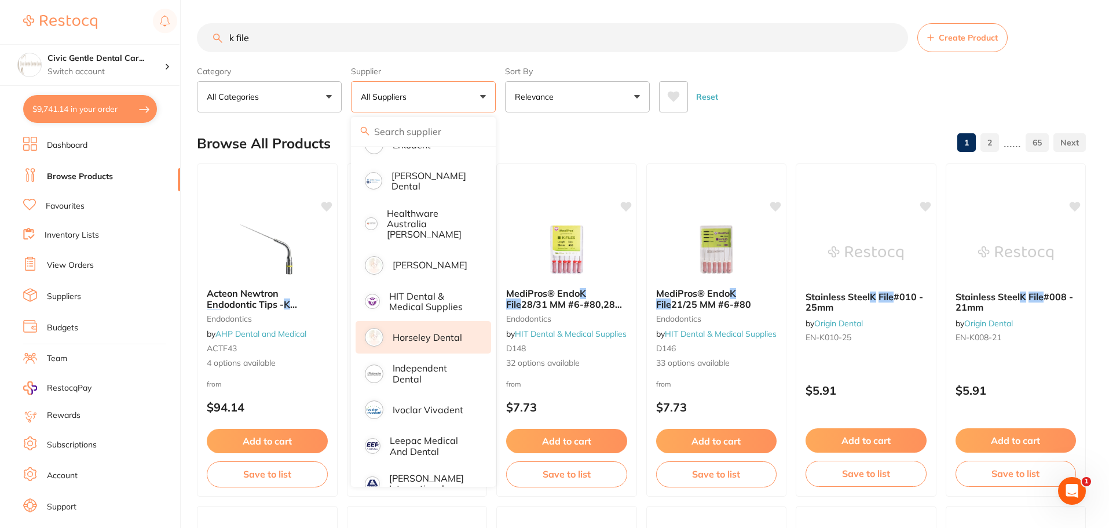
click at [425, 332] on p "Horseley Dental" at bounding box center [428, 337] width 70 height 10
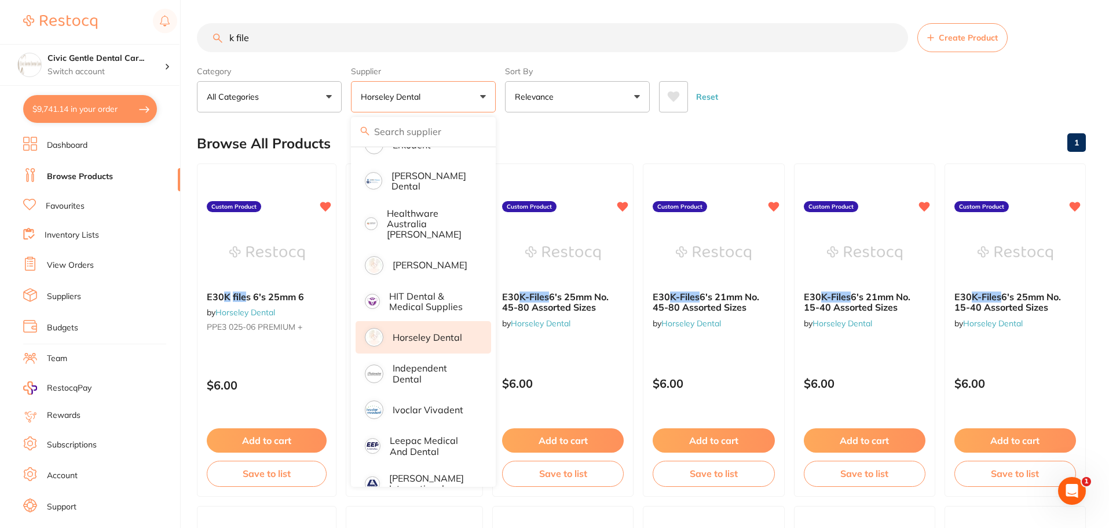
click at [770, 127] on div "Browse All Products 1" at bounding box center [641, 143] width 889 height 39
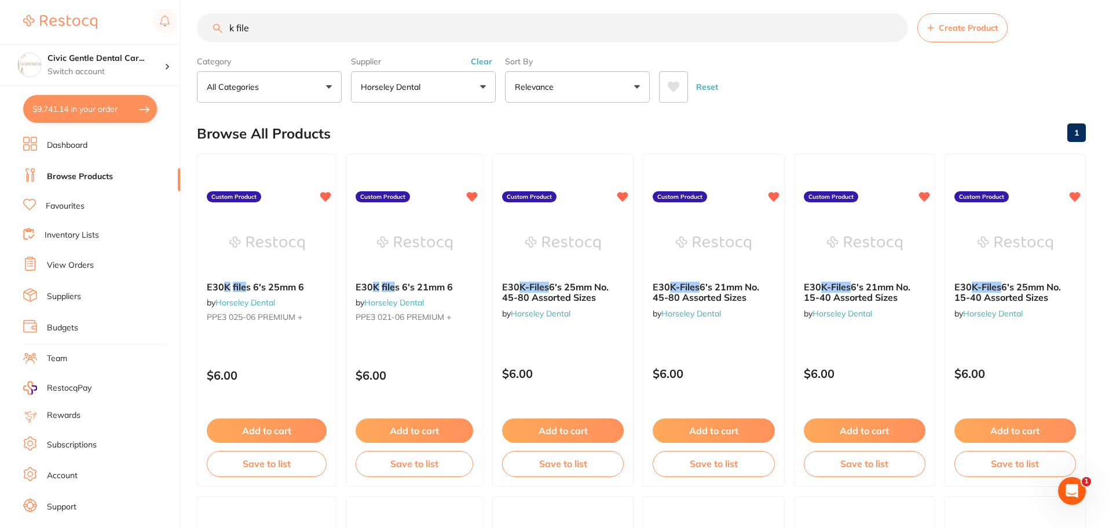
scroll to position [0, 0]
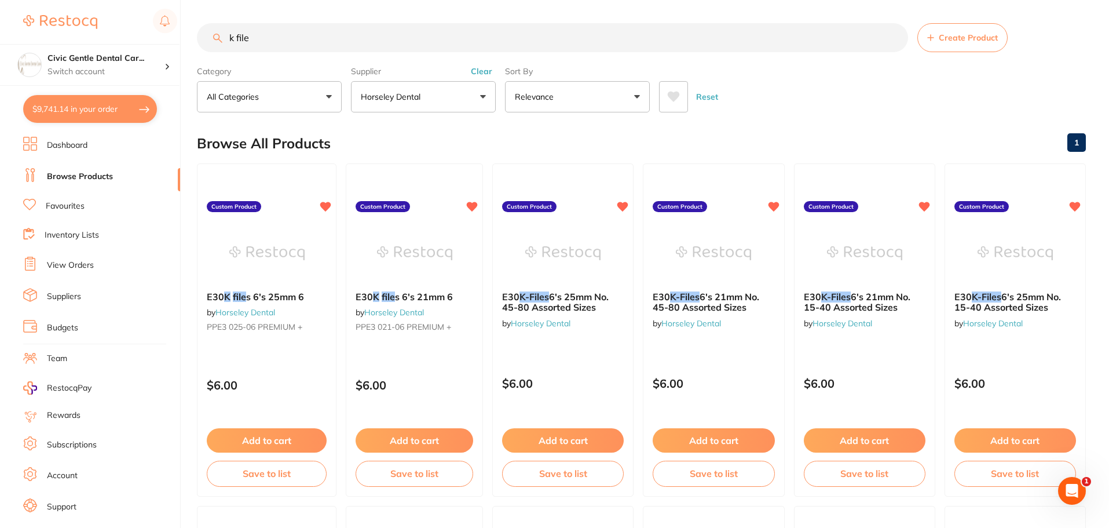
click at [298, 39] on input "k file" at bounding box center [552, 37] width 711 height 29
type input "k file 21mm"
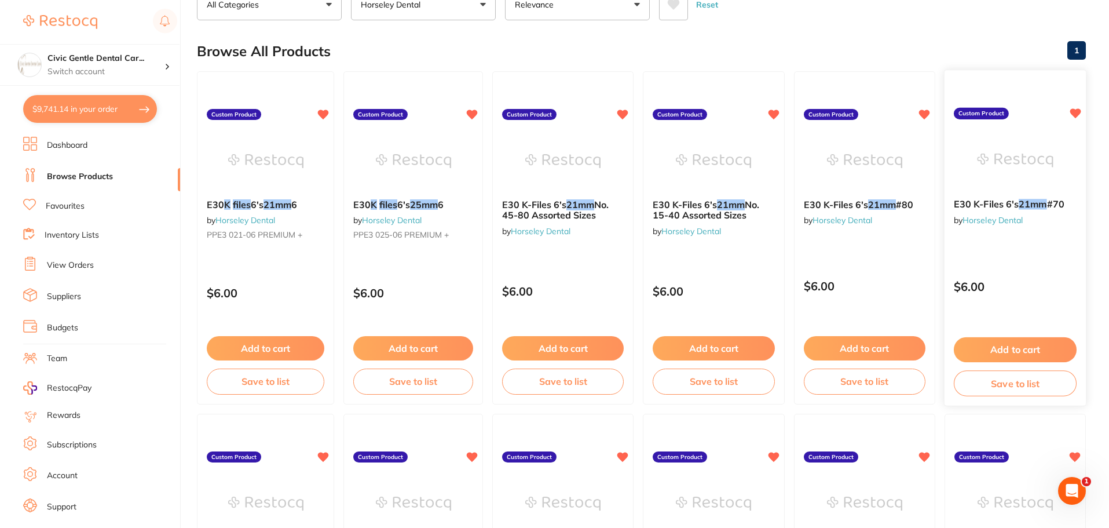
scroll to position [191, 0]
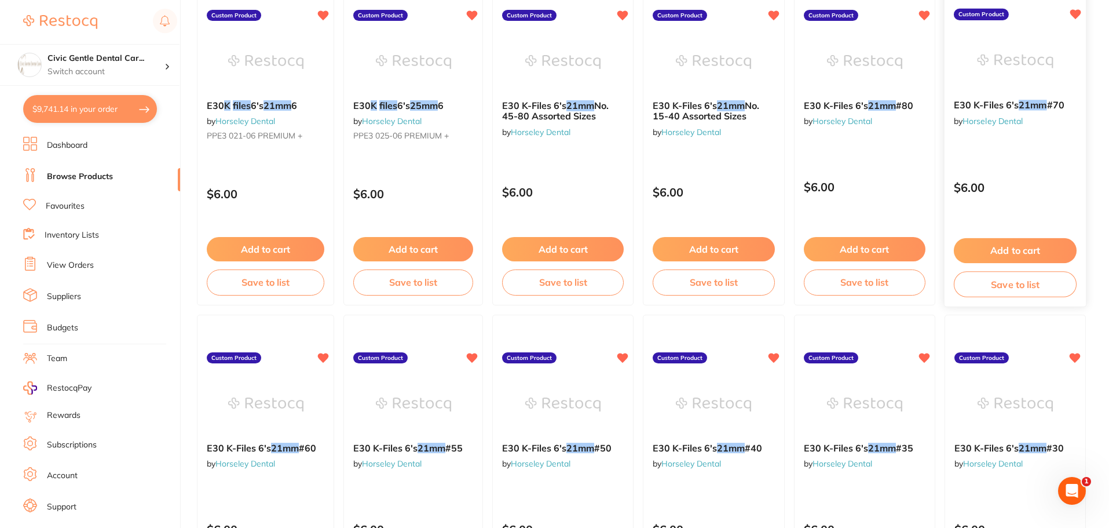
drag, startPoint x: 963, startPoint y: 139, endPoint x: 950, endPoint y: 152, distance: 18.8
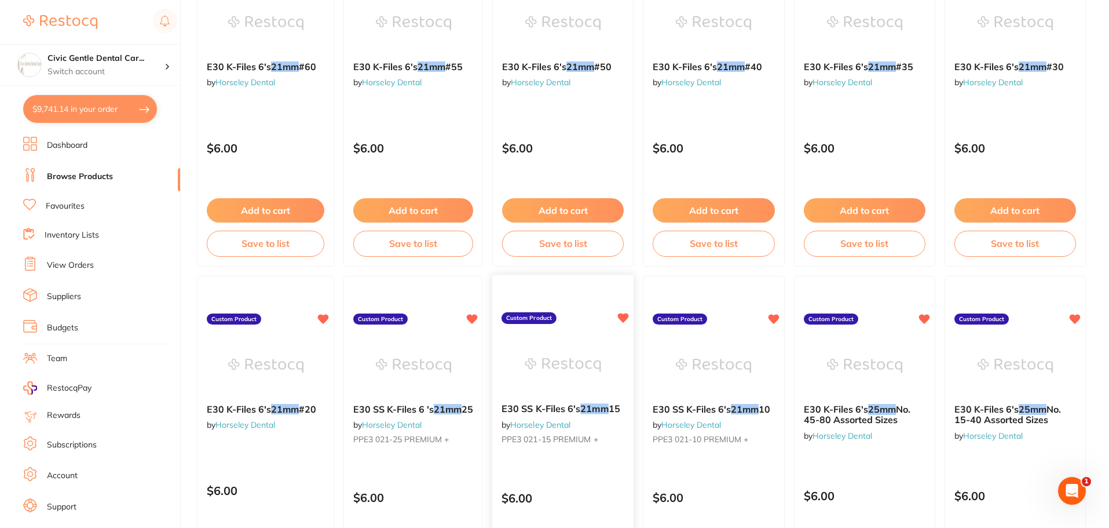
scroll to position [655, 0]
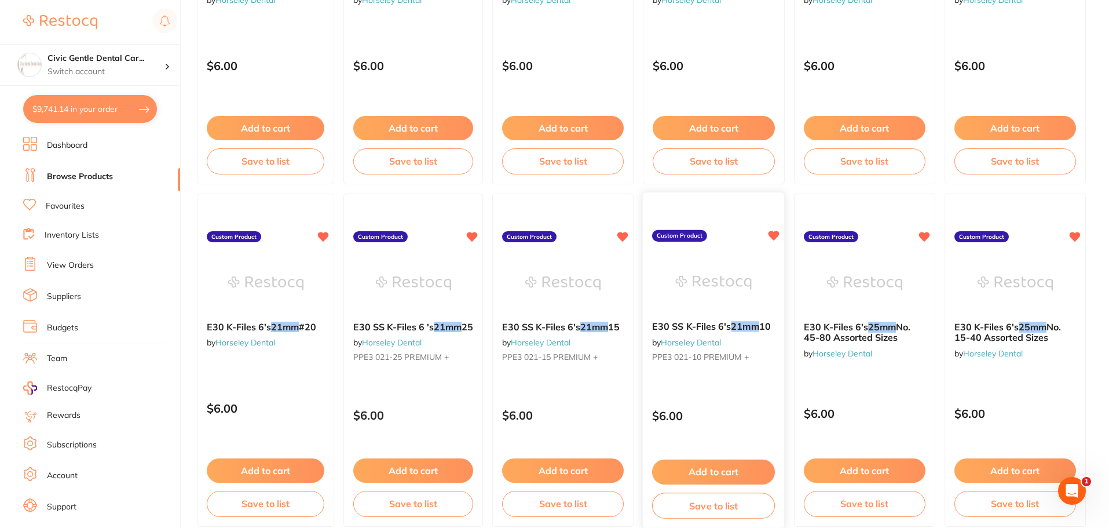
click at [704, 470] on button "Add to cart" at bounding box center [713, 471] width 123 height 25
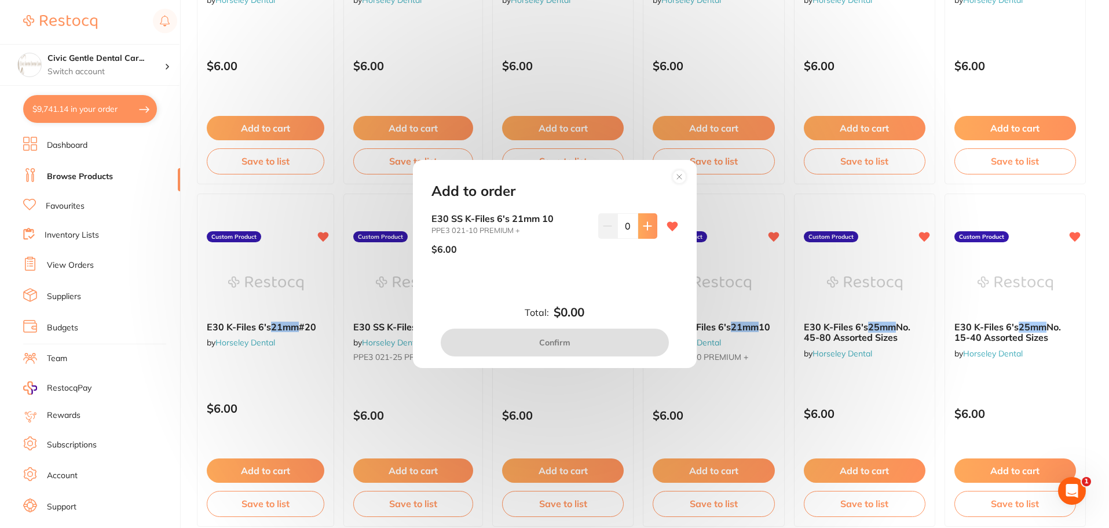
scroll to position [0, 0]
click at [646, 228] on icon at bounding box center [647, 225] width 9 height 9
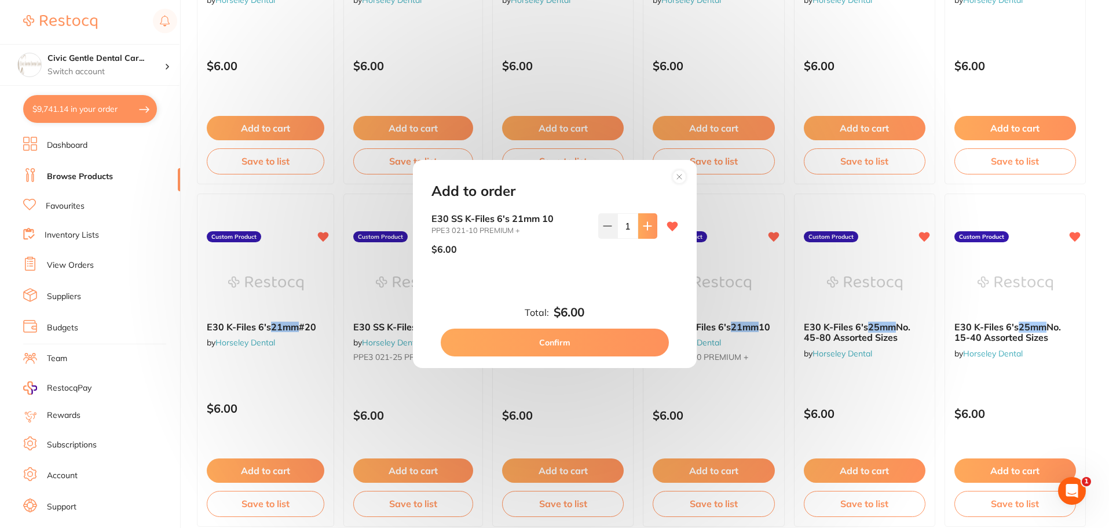
click at [641, 232] on button at bounding box center [647, 225] width 19 height 25
type input "2"
click at [551, 339] on button "Confirm" at bounding box center [555, 342] width 228 height 28
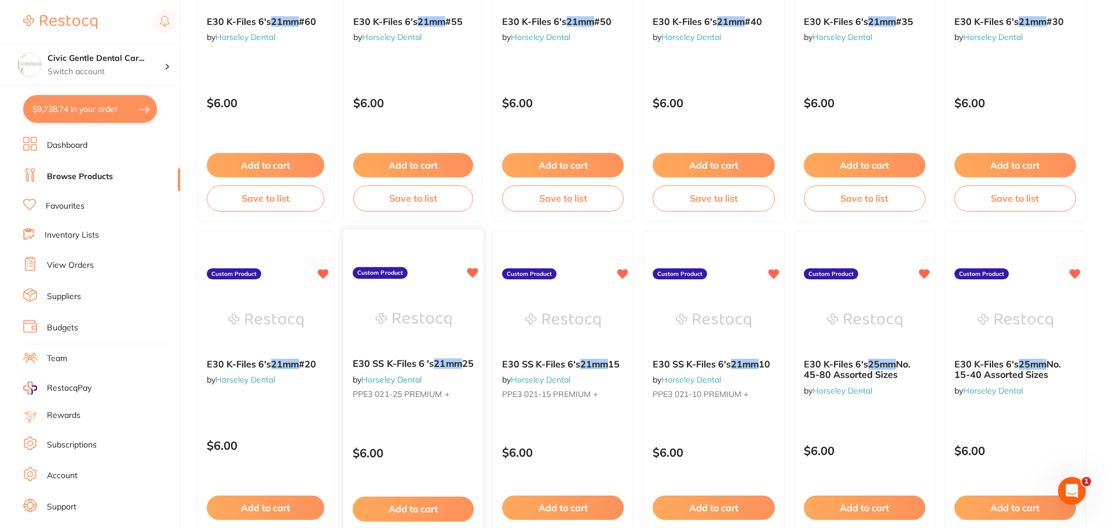
scroll to position [597, 0]
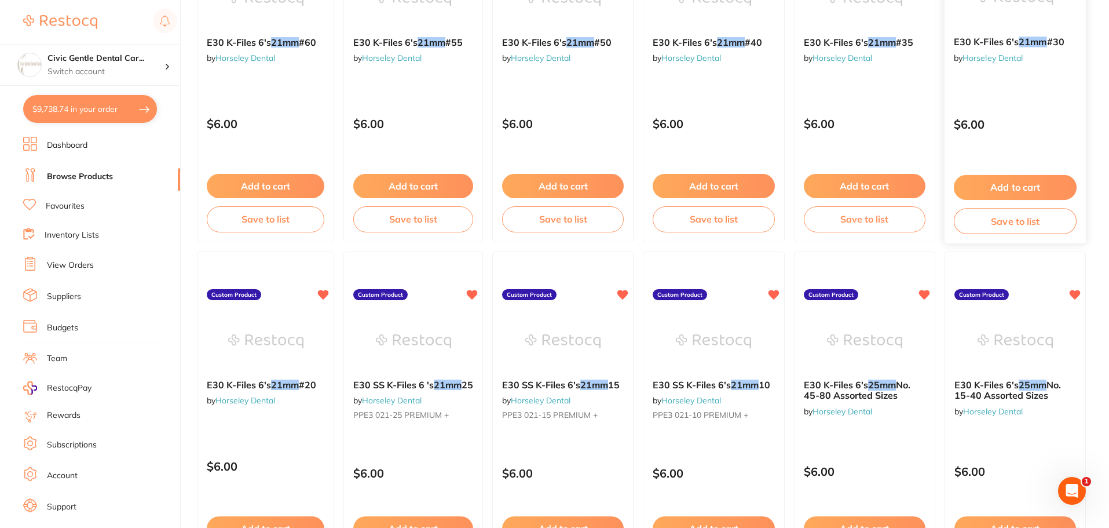
click at [1002, 185] on button "Add to cart" at bounding box center [1015, 187] width 123 height 25
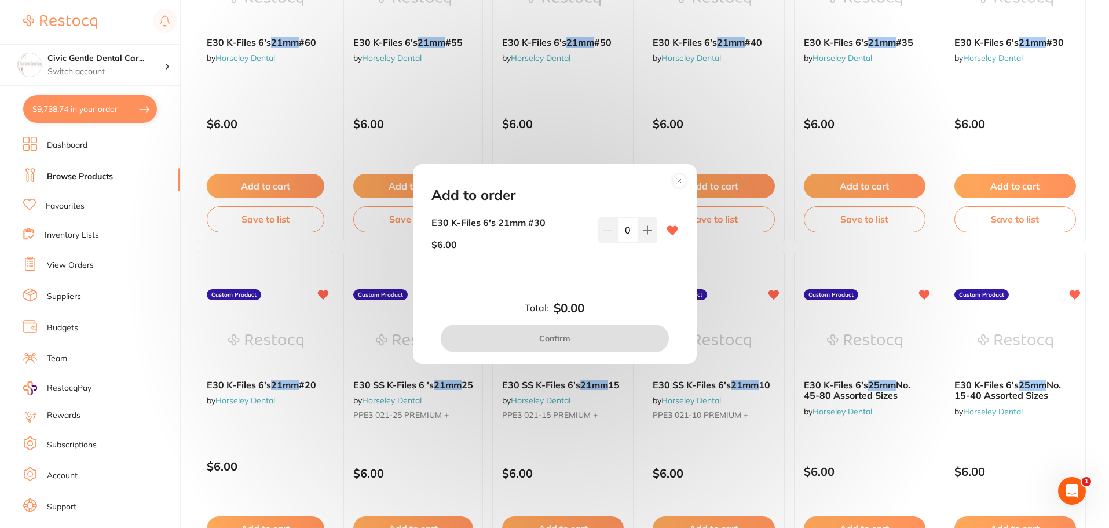
scroll to position [0, 0]
click at [651, 225] on button at bounding box center [647, 229] width 19 height 25
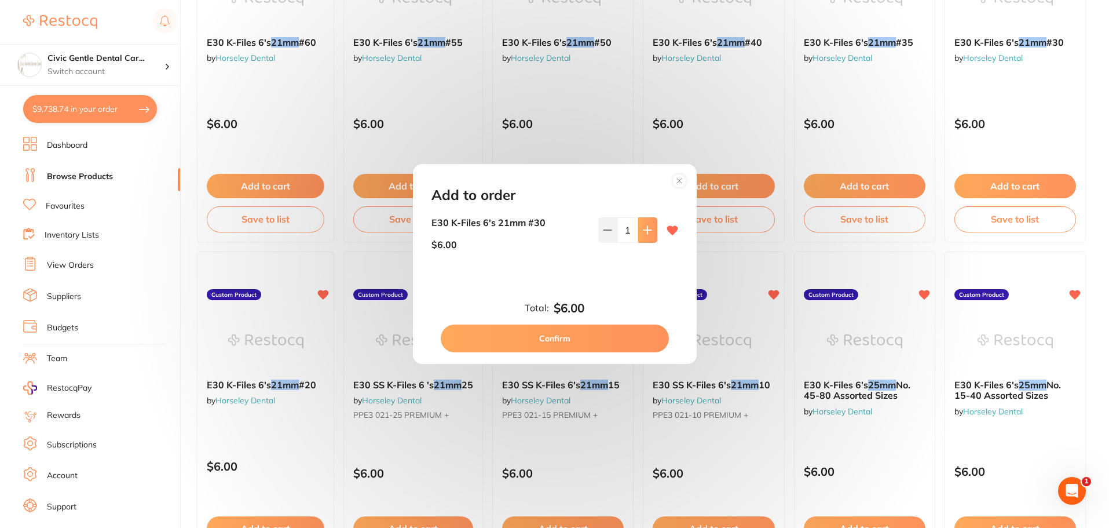
click at [651, 225] on button at bounding box center [647, 229] width 19 height 25
type input "3"
click at [548, 334] on button "Confirm" at bounding box center [555, 338] width 228 height 28
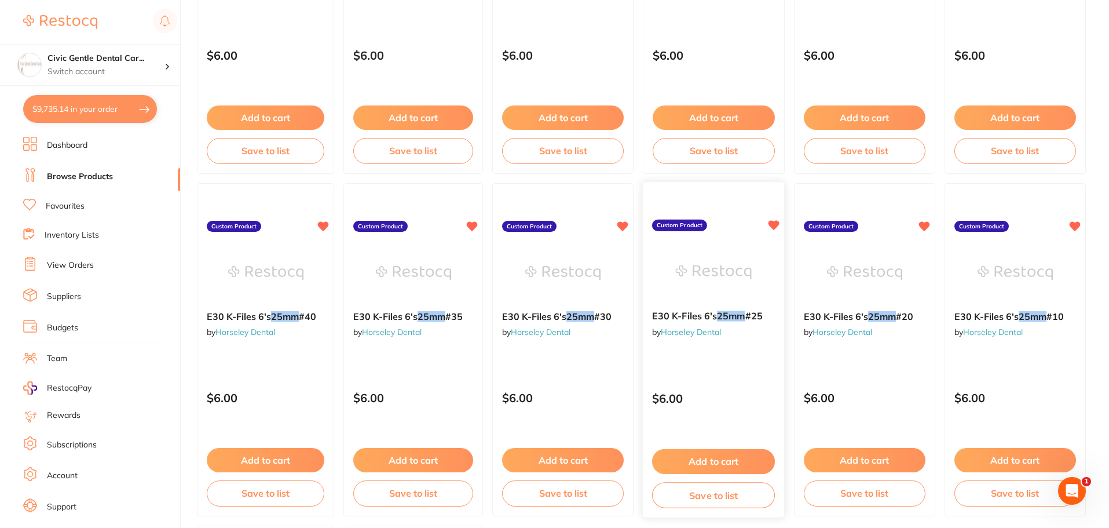
scroll to position [1581, 0]
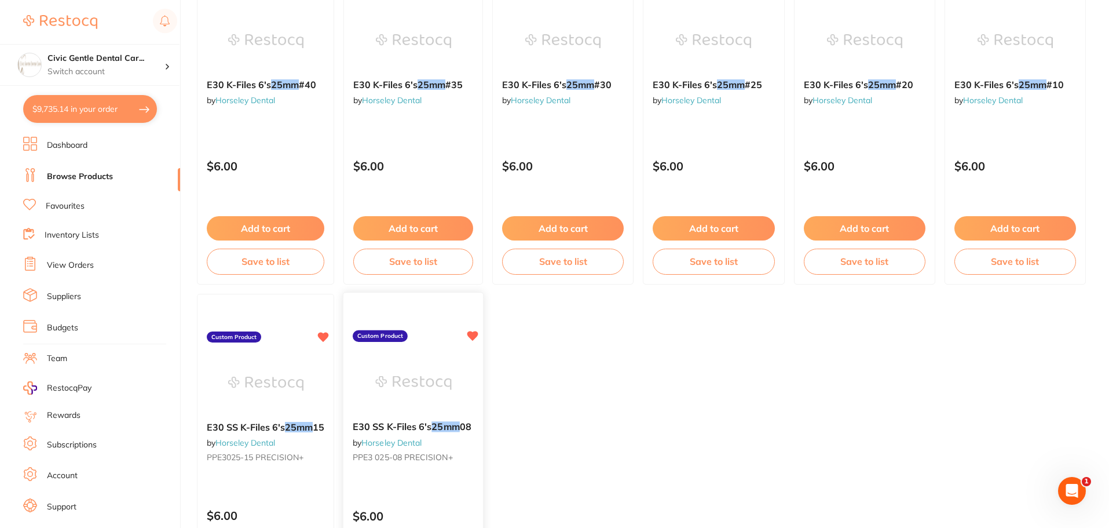
click at [399, 401] on img at bounding box center [413, 382] width 76 height 59
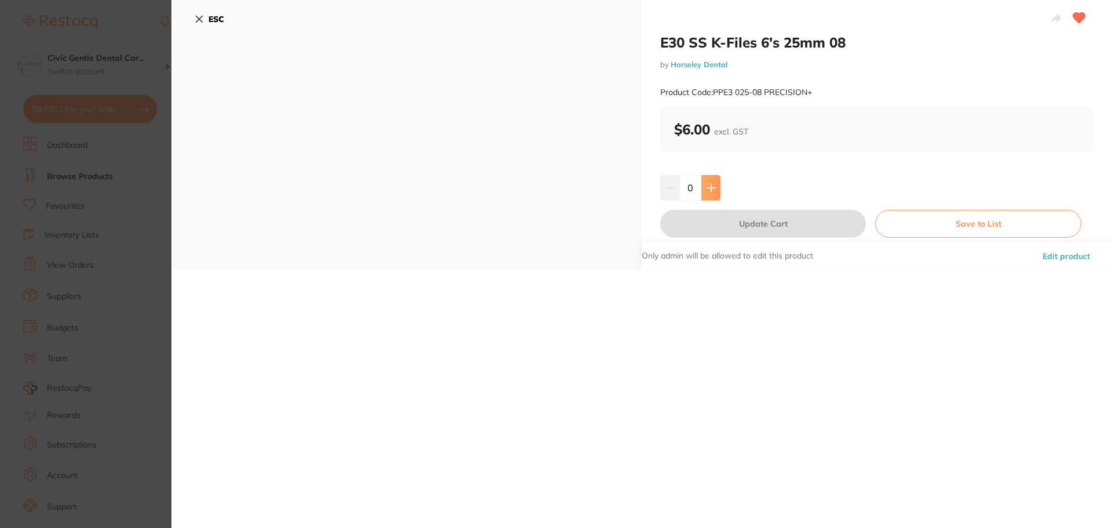
click at [712, 181] on button at bounding box center [711, 187] width 19 height 25
type input "3"
click at [745, 227] on button "Update Cart" at bounding box center [763, 224] width 206 height 28
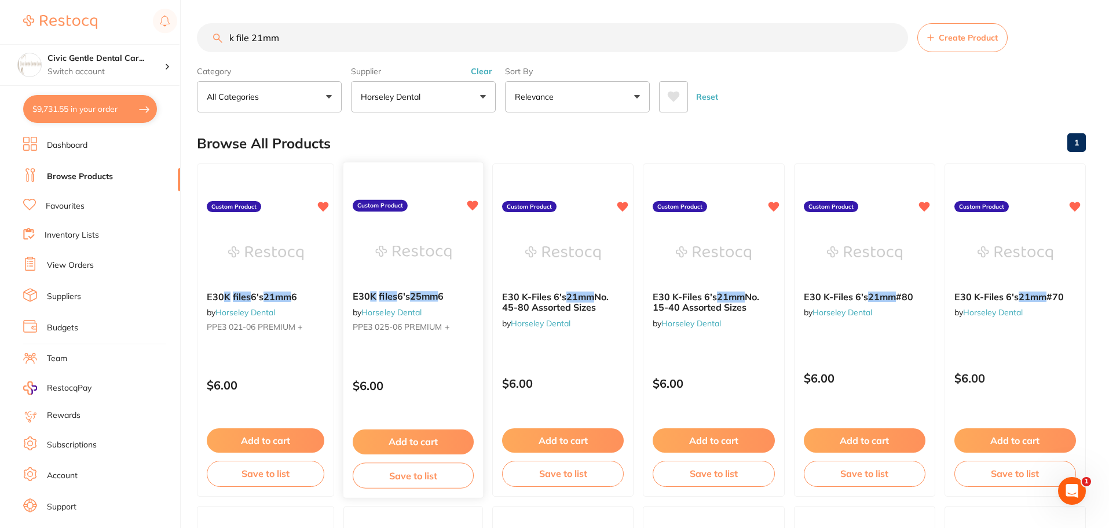
click at [396, 270] on img at bounding box center [413, 252] width 76 height 59
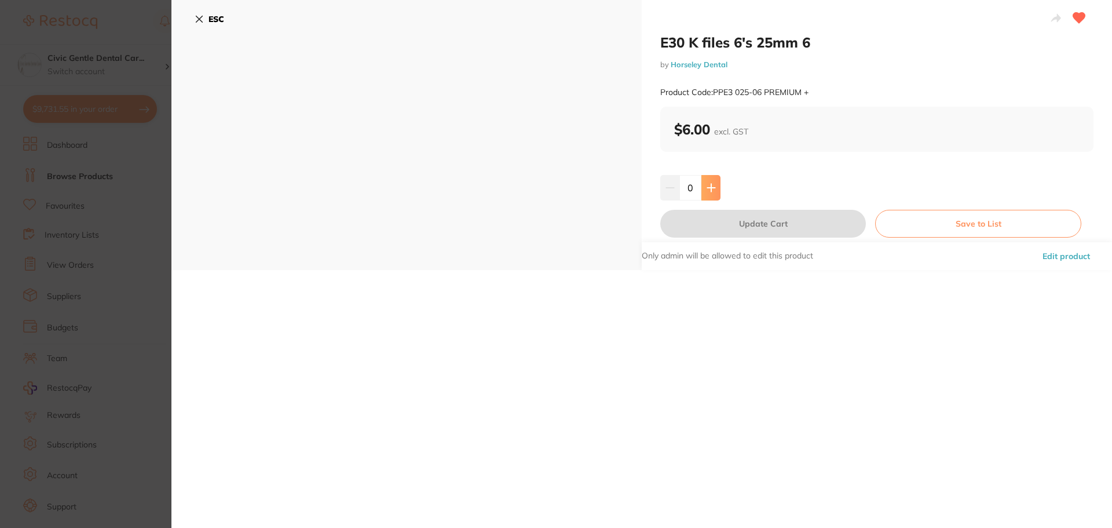
click at [713, 187] on icon at bounding box center [711, 187] width 9 height 9
click at [713, 187] on icon at bounding box center [711, 188] width 8 height 8
type input "2"
click at [761, 228] on button "Update Cart" at bounding box center [763, 224] width 206 height 28
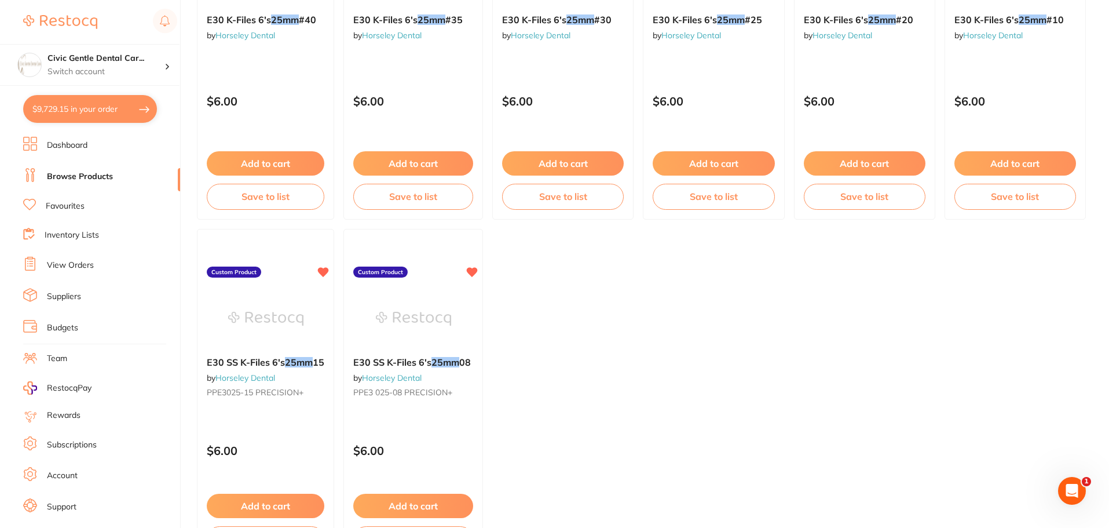
scroll to position [1626, 0]
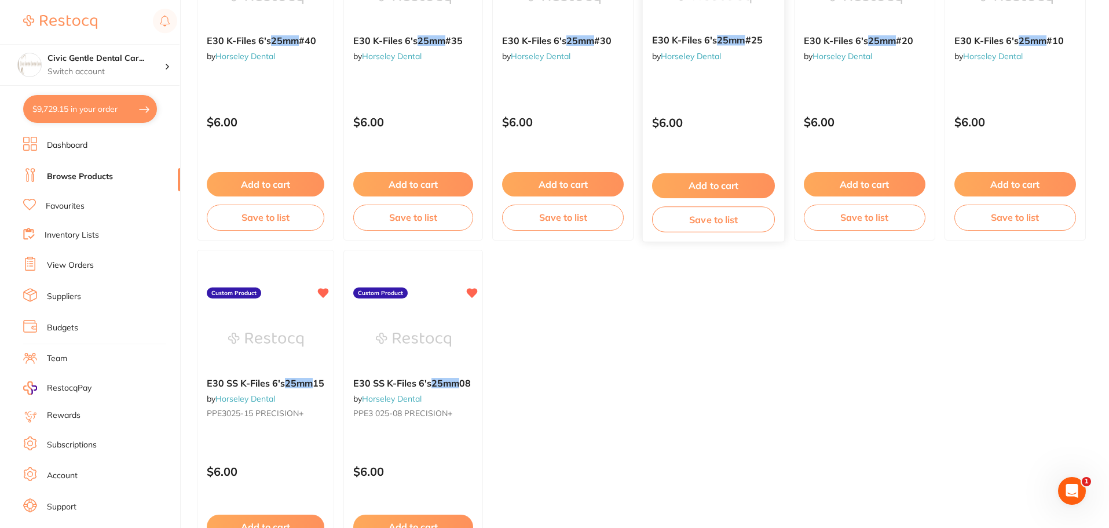
click at [706, 191] on button "Add to cart" at bounding box center [713, 185] width 123 height 25
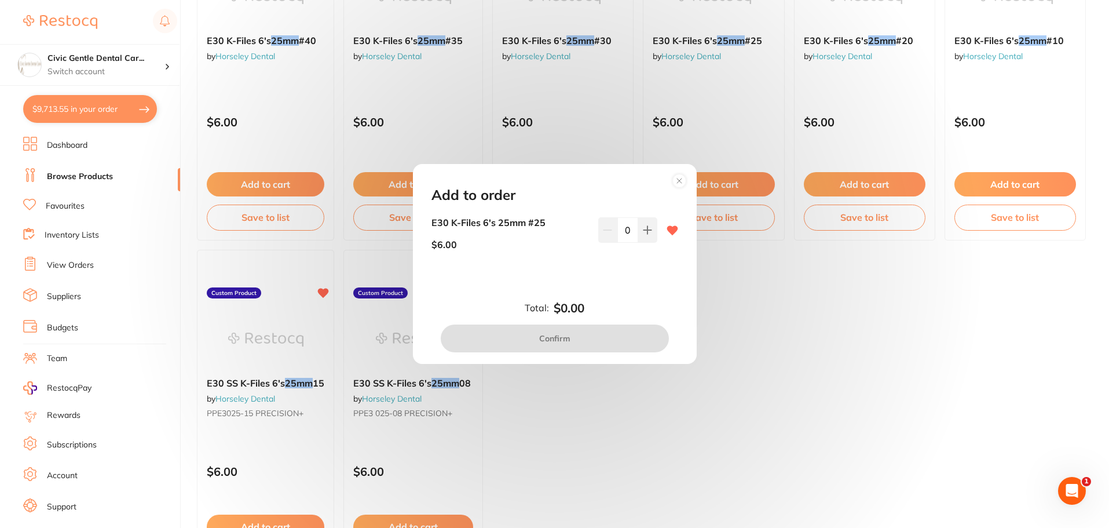
scroll to position [0, 0]
click at [640, 227] on button at bounding box center [647, 229] width 19 height 25
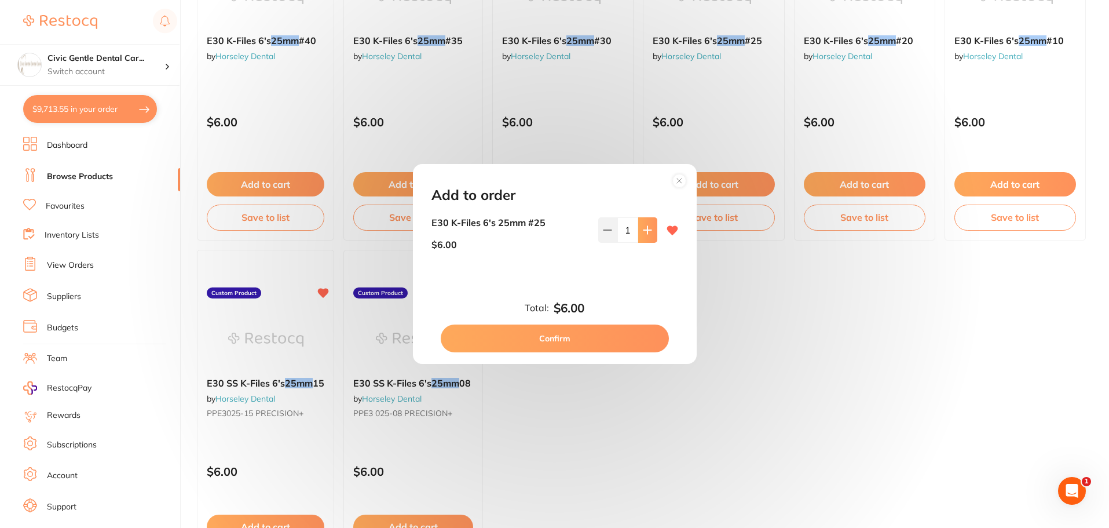
click at [640, 227] on button at bounding box center [647, 229] width 19 height 25
type input "2"
click at [571, 329] on button "Confirm" at bounding box center [555, 338] width 228 height 28
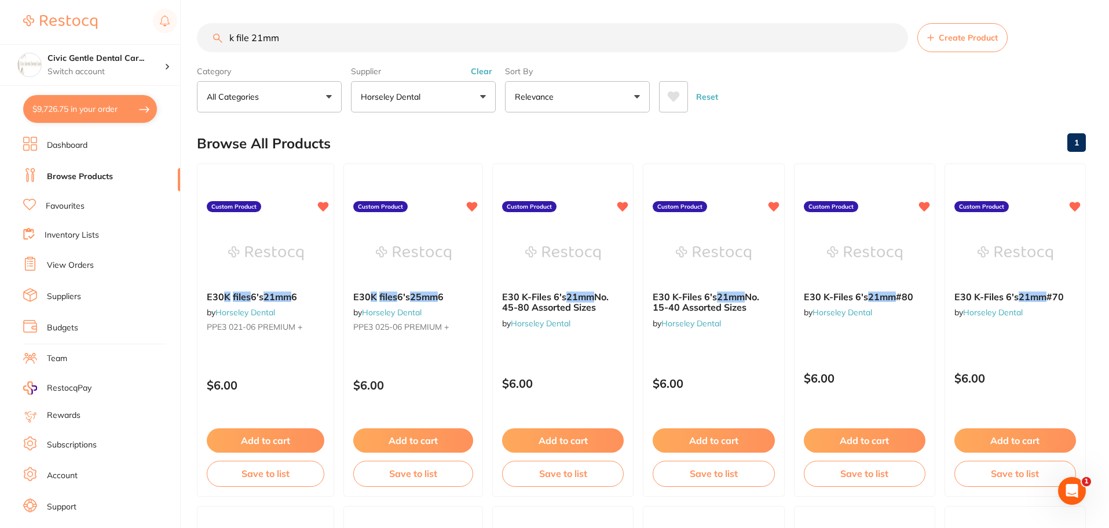
click at [260, 35] on input "k file 21mm" at bounding box center [552, 37] width 711 height 29
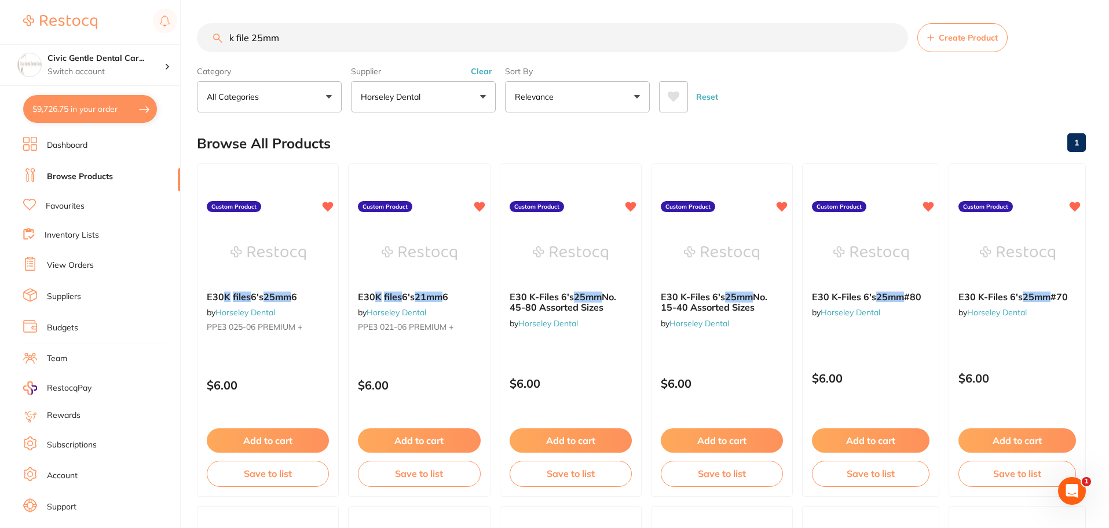
type input "k file 25mm"
click at [260, 445] on button "Add to cart" at bounding box center [267, 441] width 123 height 25
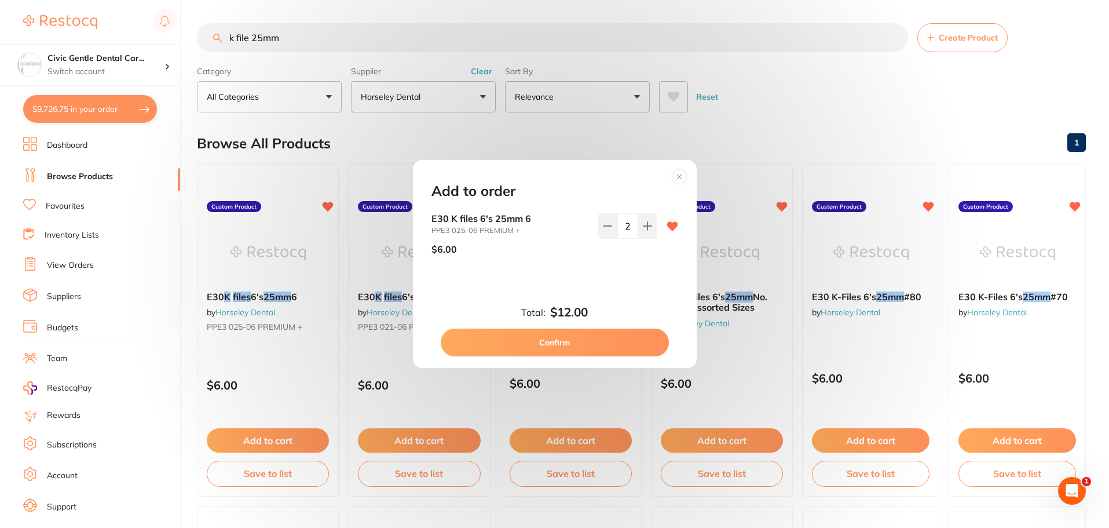
click at [412, 129] on div "Add to order E30 K files 6's 25mm 6 PPE3 025-06 PREMIUM + $6.00 2 Total: $12.00…" at bounding box center [554, 264] width 1109 height 528
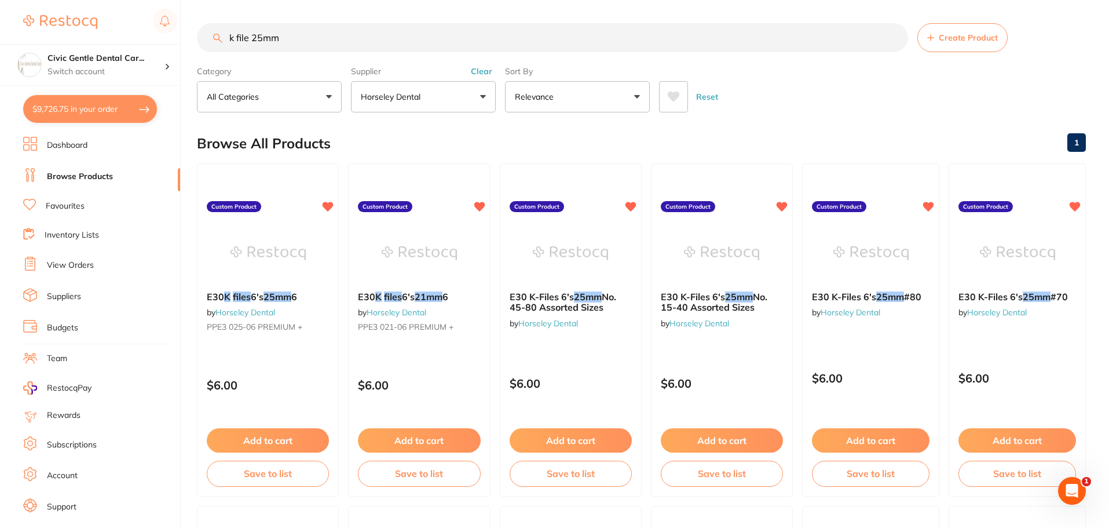
drag, startPoint x: 395, startPoint y: 437, endPoint x: 411, endPoint y: 411, distance: 30.4
click at [395, 438] on button "Add to cart" at bounding box center [419, 440] width 122 height 24
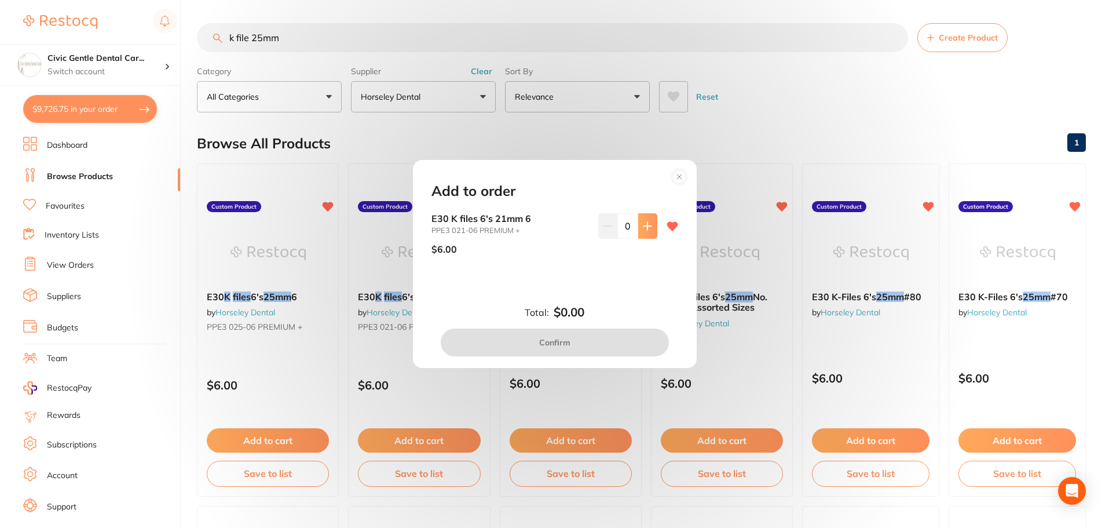
click at [643, 225] on icon at bounding box center [647, 225] width 9 height 9
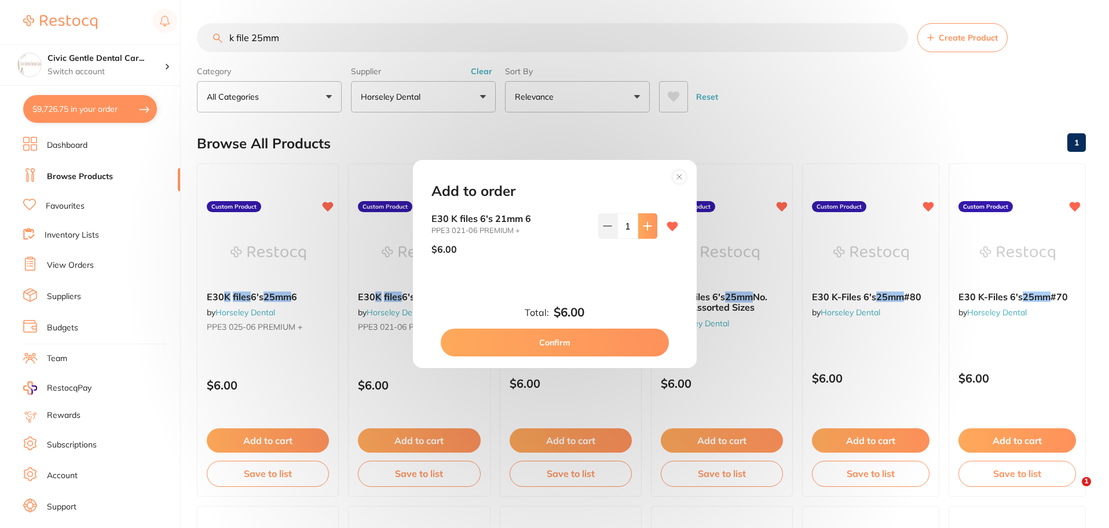
click at [643, 225] on icon at bounding box center [647, 225] width 9 height 9
type input "2"
click at [562, 338] on button "Confirm" at bounding box center [555, 342] width 228 height 28
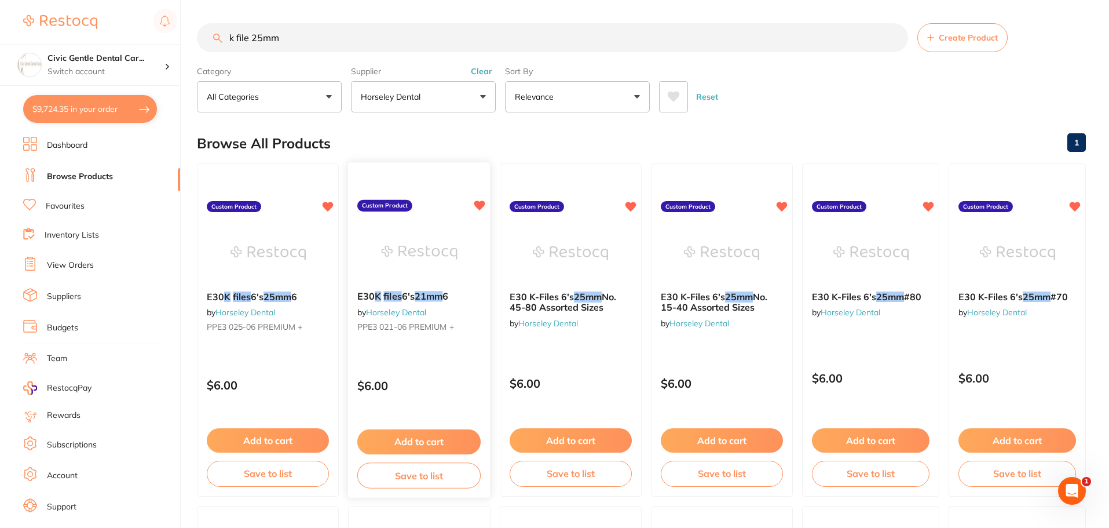
drag, startPoint x: 445, startPoint y: 378, endPoint x: 443, endPoint y: 396, distance: 17.6
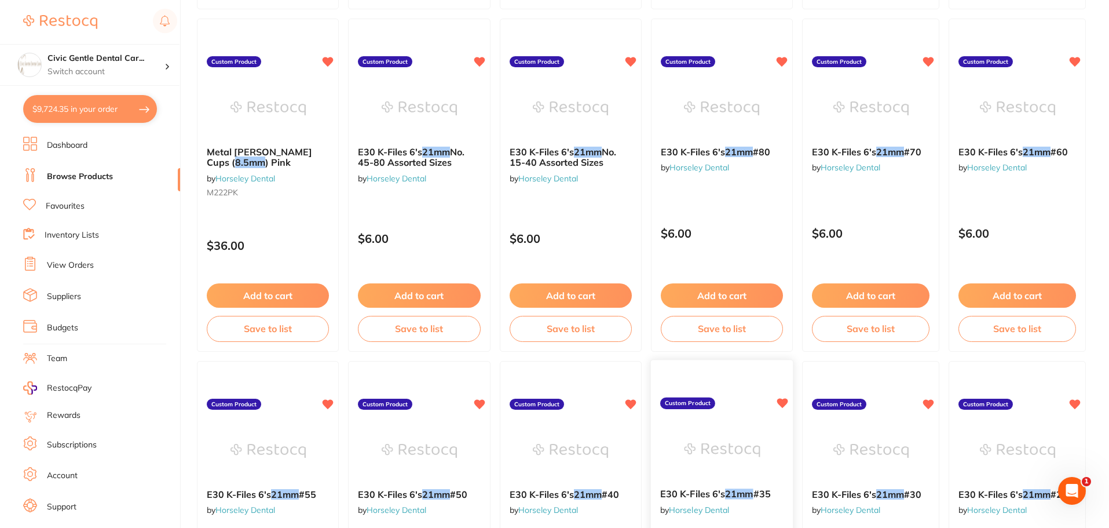
scroll to position [1163, 0]
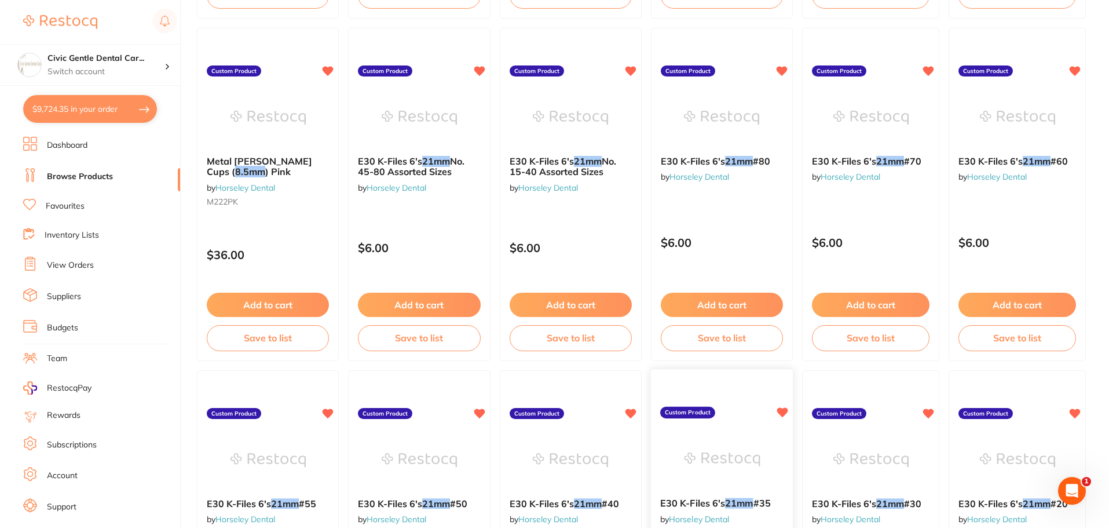
drag, startPoint x: 684, startPoint y: 457, endPoint x: 658, endPoint y: 396, distance: 66.7
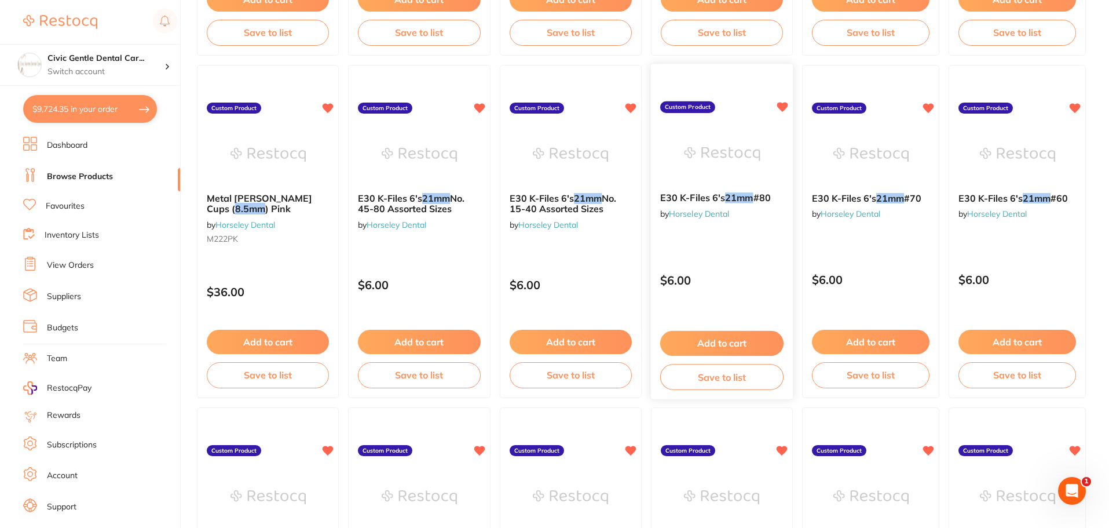
drag, startPoint x: 649, startPoint y: 308, endPoint x: 663, endPoint y: 254, distance: 55.2
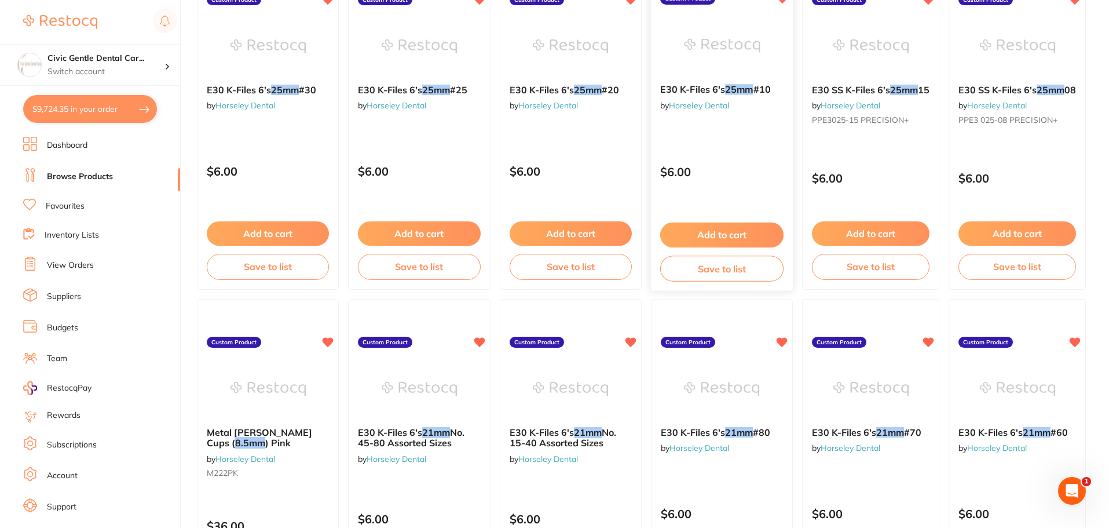
scroll to position [836, 0]
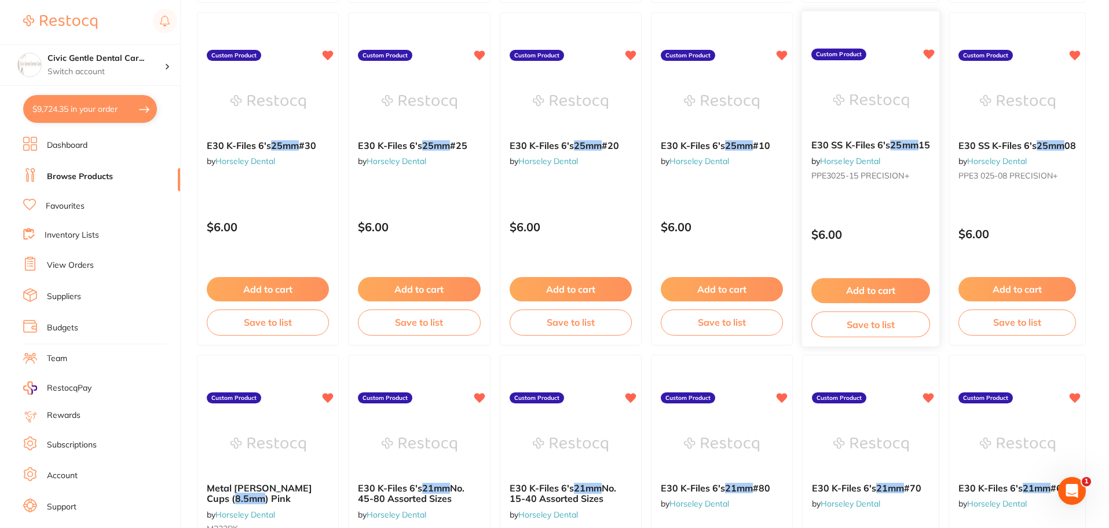
click at [868, 293] on button "Add to cart" at bounding box center [871, 290] width 119 height 25
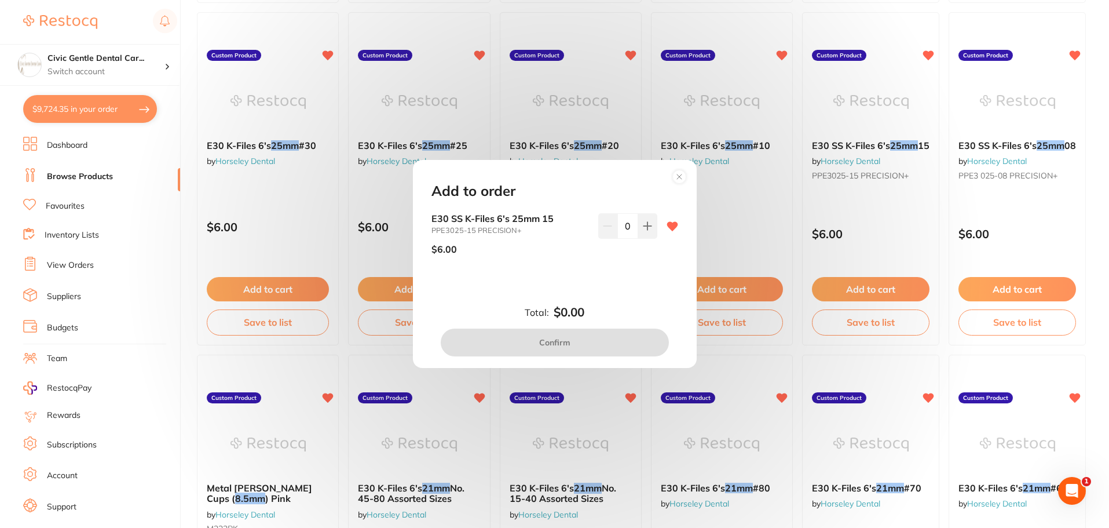
scroll to position [0, 0]
click at [652, 225] on button at bounding box center [647, 225] width 19 height 25
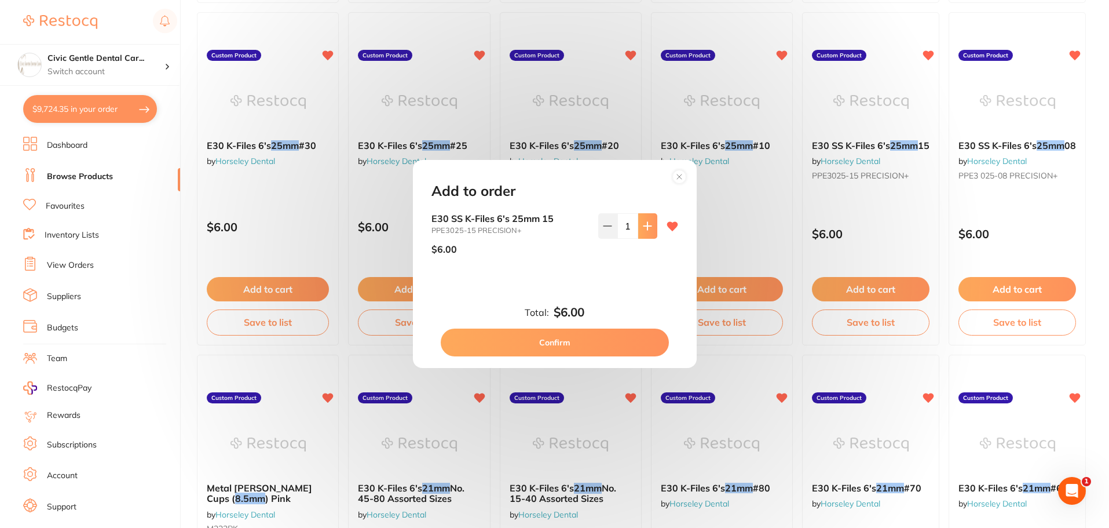
click at [652, 225] on button at bounding box center [647, 225] width 19 height 25
click at [651, 225] on button at bounding box center [647, 225] width 19 height 25
type input "3"
click at [591, 346] on button "Confirm" at bounding box center [555, 342] width 228 height 28
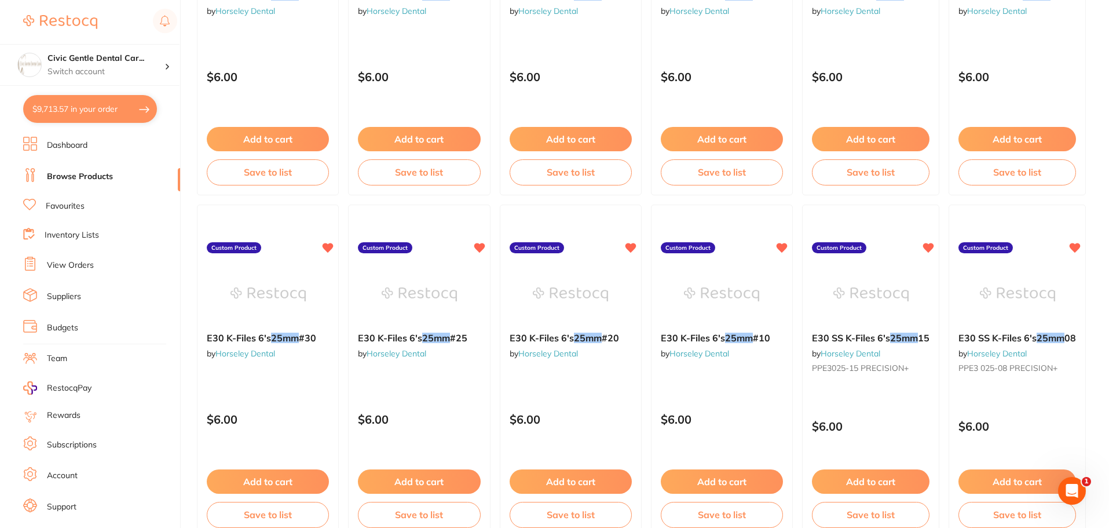
scroll to position [817, 0]
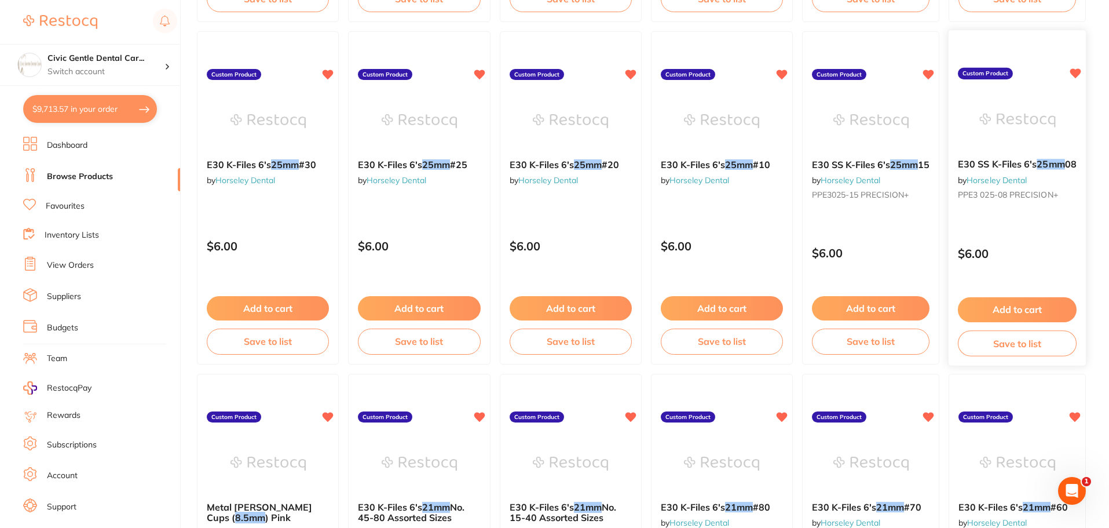
click at [997, 308] on button "Add to cart" at bounding box center [1017, 309] width 119 height 25
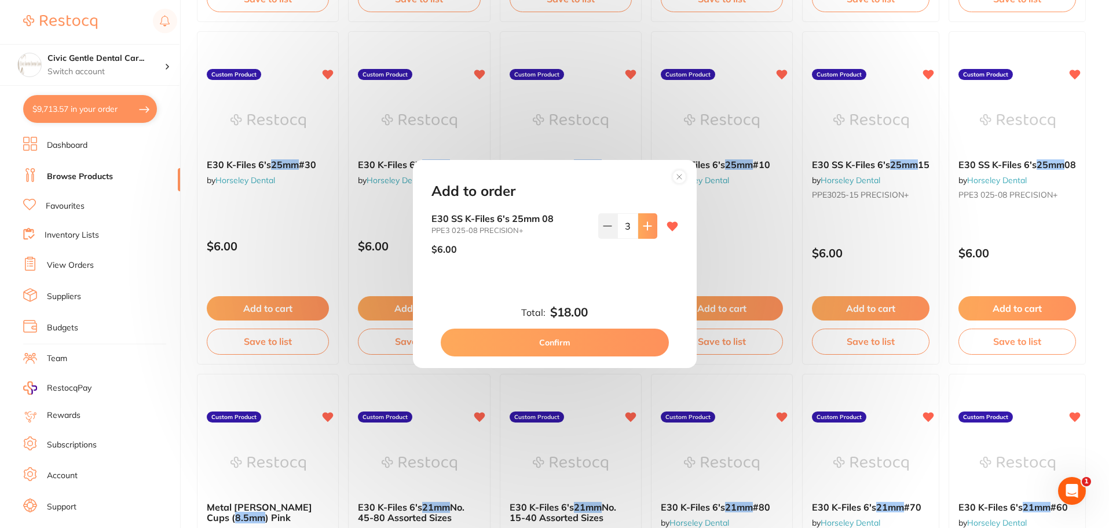
scroll to position [0, 0]
click at [686, 167] on button at bounding box center [679, 177] width 25 height 21
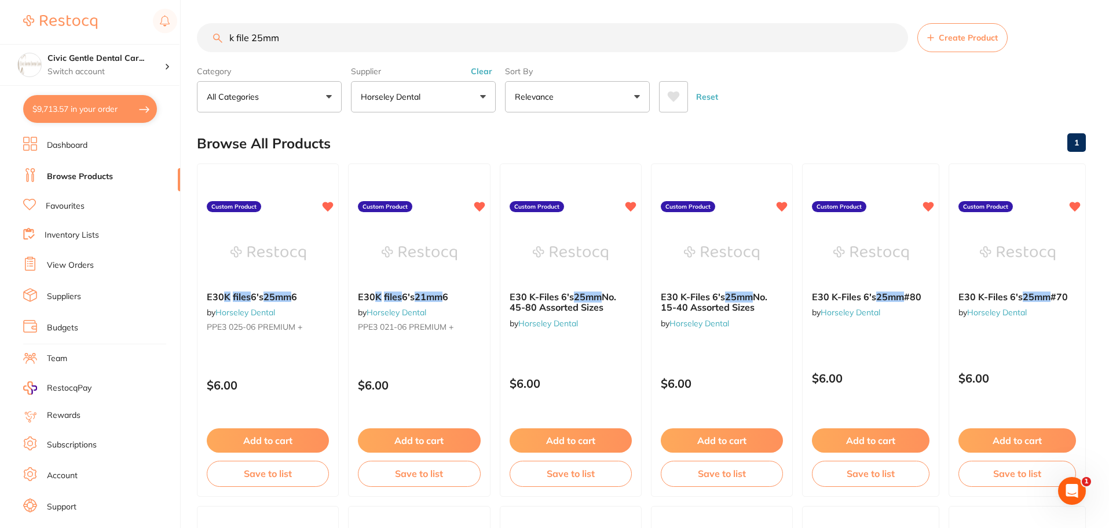
drag, startPoint x: 1010, startPoint y: 382, endPoint x: 879, endPoint y: 71, distance: 337.0
click at [258, 36] on input "k file 25mm" at bounding box center [552, 37] width 711 height 29
type input "k file 21mm"
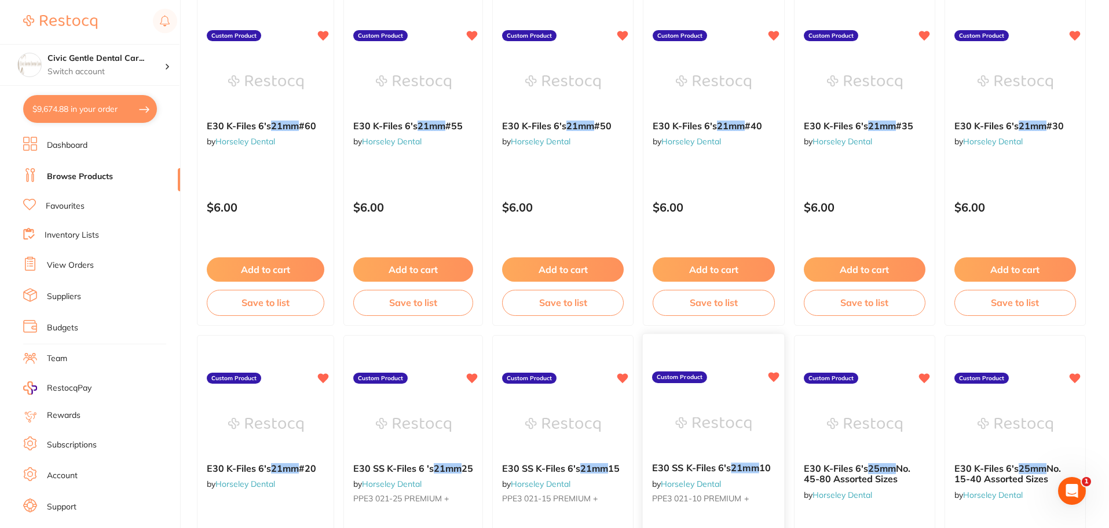
scroll to position [579, 0]
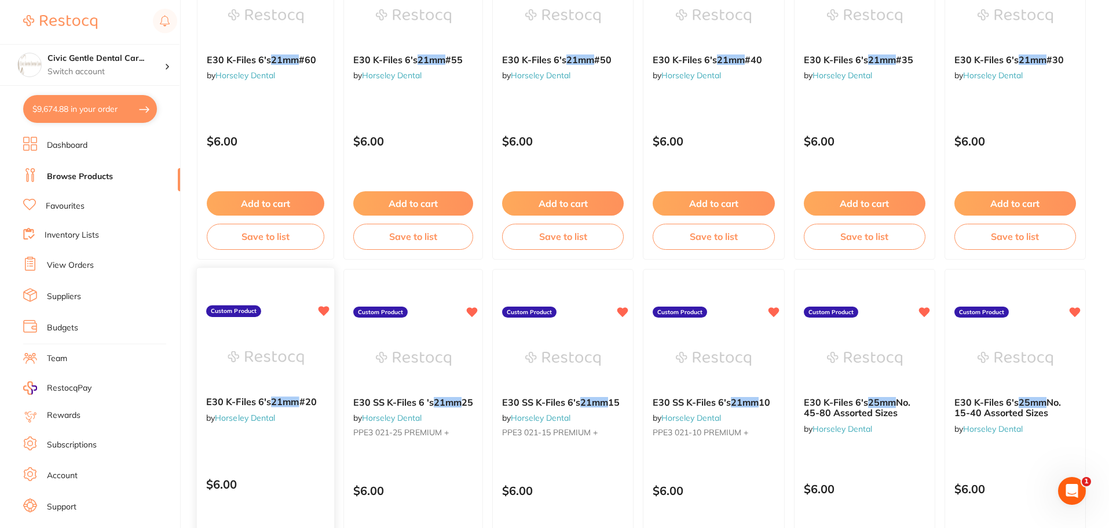
click at [277, 344] on img at bounding box center [266, 357] width 76 height 59
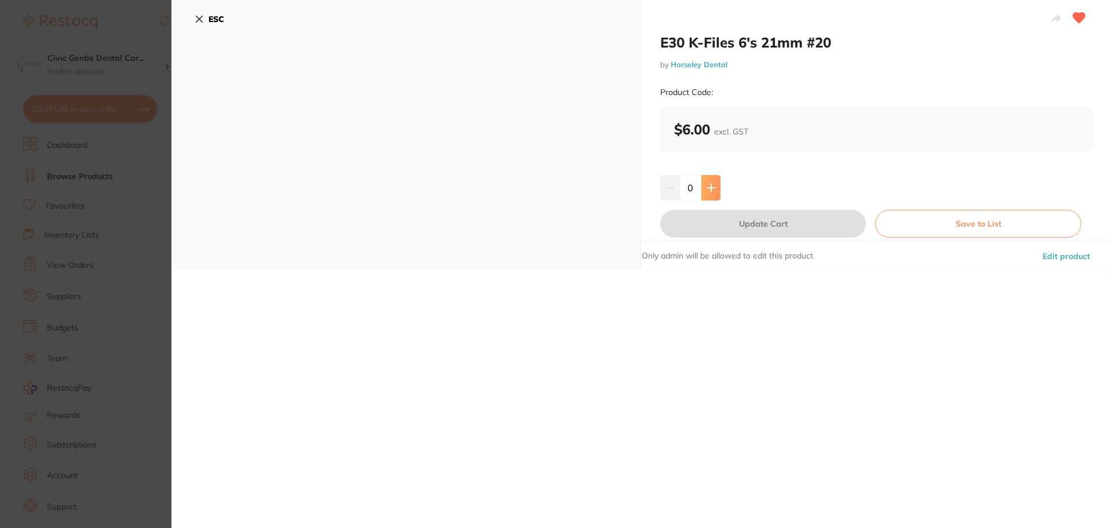
click at [710, 194] on button at bounding box center [711, 187] width 19 height 25
type input "3"
drag, startPoint x: 728, startPoint y: 219, endPoint x: 321, endPoint y: 6, distance: 459.4
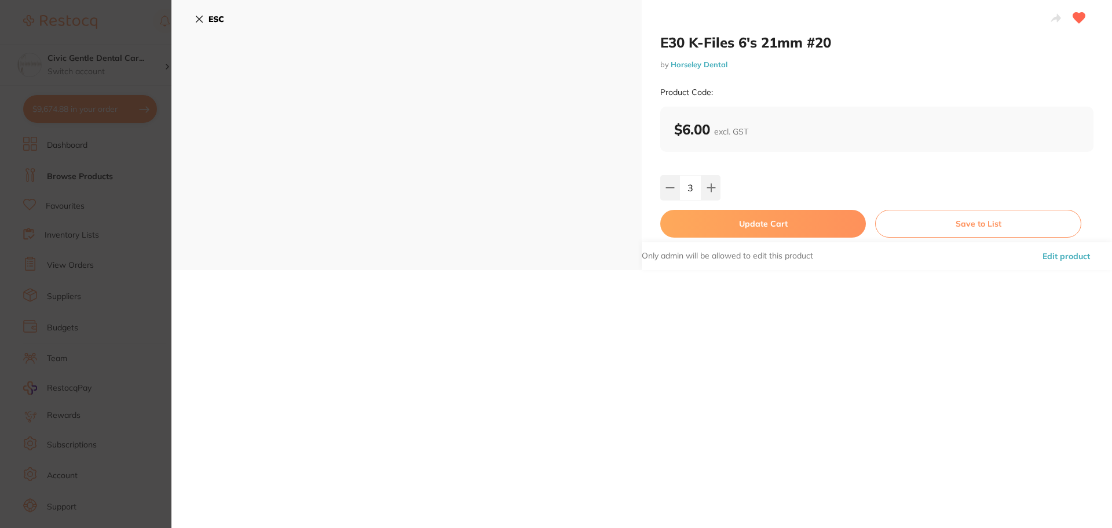
click at [728, 220] on button "Update Cart" at bounding box center [763, 224] width 206 height 28
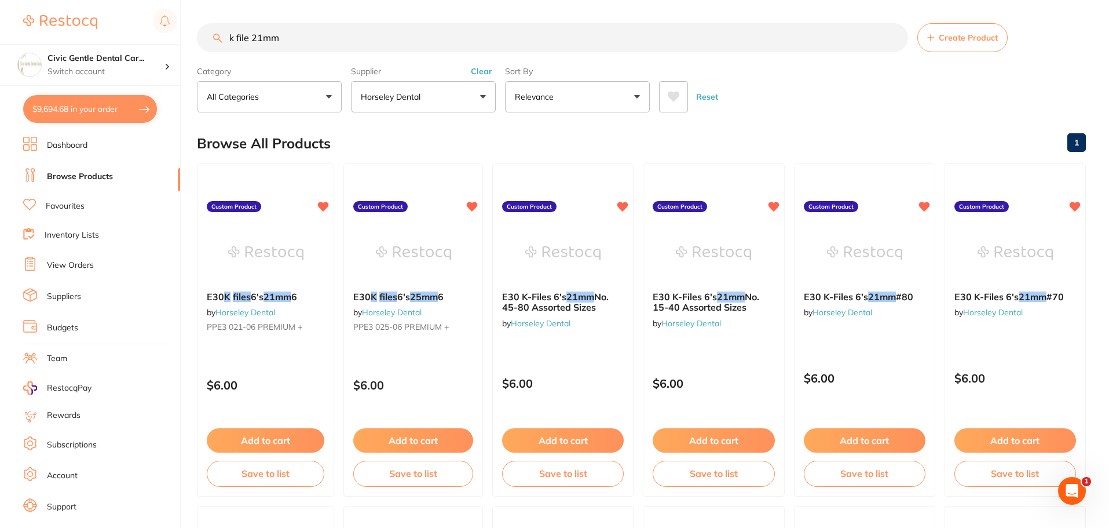
drag, startPoint x: 454, startPoint y: 254, endPoint x: 332, endPoint y: 43, distance: 243.2
drag, startPoint x: 291, startPoint y: 31, endPoint x: -51, endPoint y: 1, distance: 343.1
click at [0, 1] on html "$9,694.68 Civic Gentle Dental Car... Switch account Civic Gentle Dental Care $9…" at bounding box center [554, 264] width 1109 height 528
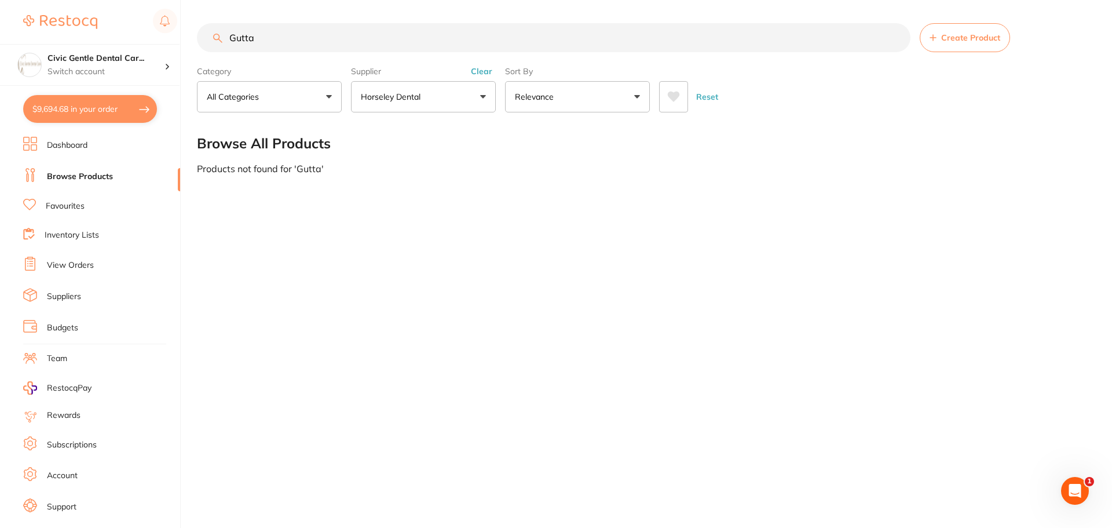
scroll to position [125, 0]
type input "Gutta"
type input "2"
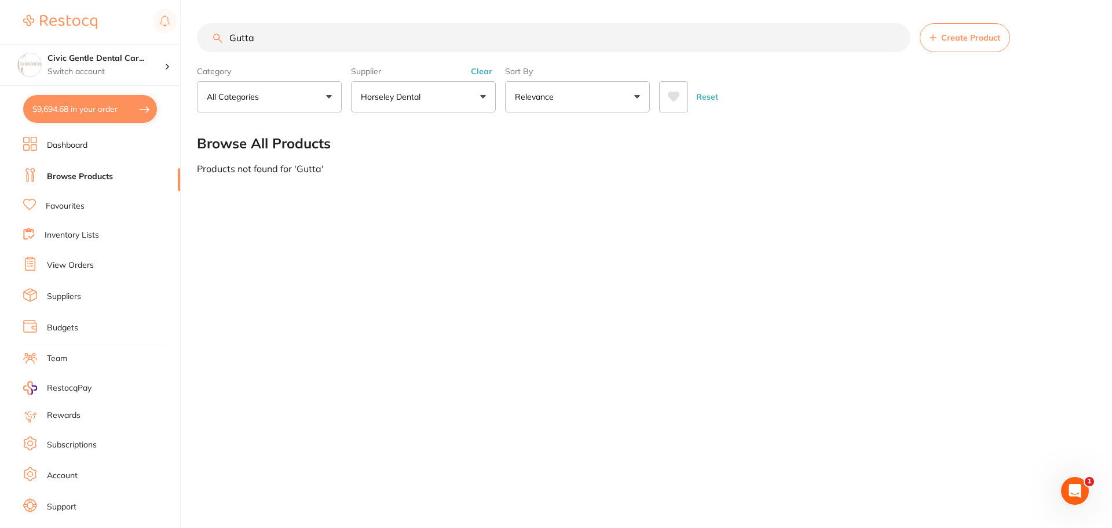
type input "2"
type input "8"
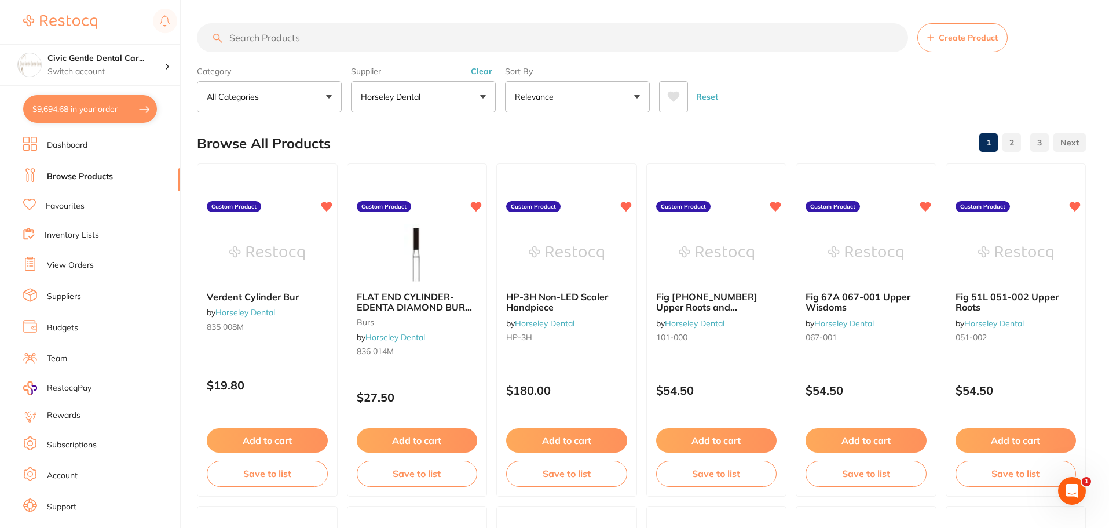
type input "2"
type input "8"
